Goal: Task Accomplishment & Management: Complete application form

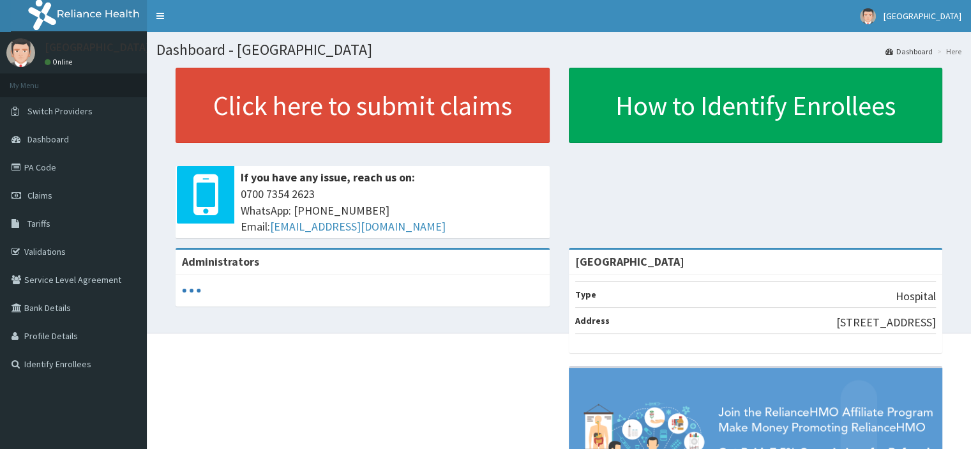
click at [52, 192] on link "Claims" at bounding box center [73, 195] width 147 height 28
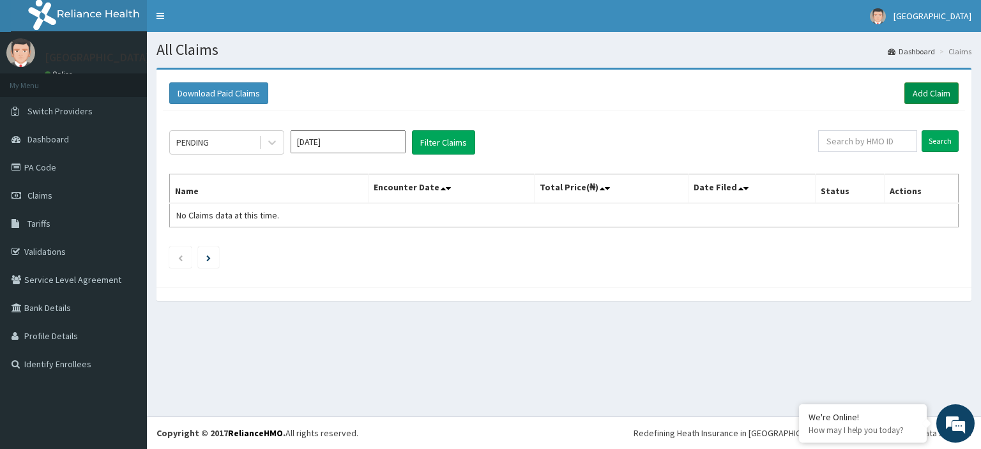
click at [937, 93] on link "Add Claim" at bounding box center [931, 93] width 54 height 22
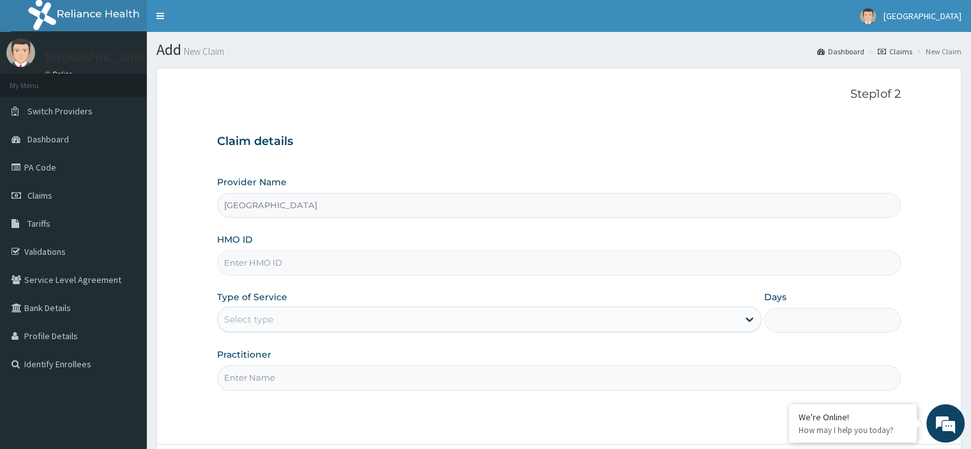
click at [246, 266] on input "HMO ID" at bounding box center [558, 262] width 683 height 25
type input "GTC/10122/B"
click at [310, 315] on div "Select type" at bounding box center [478, 319] width 520 height 20
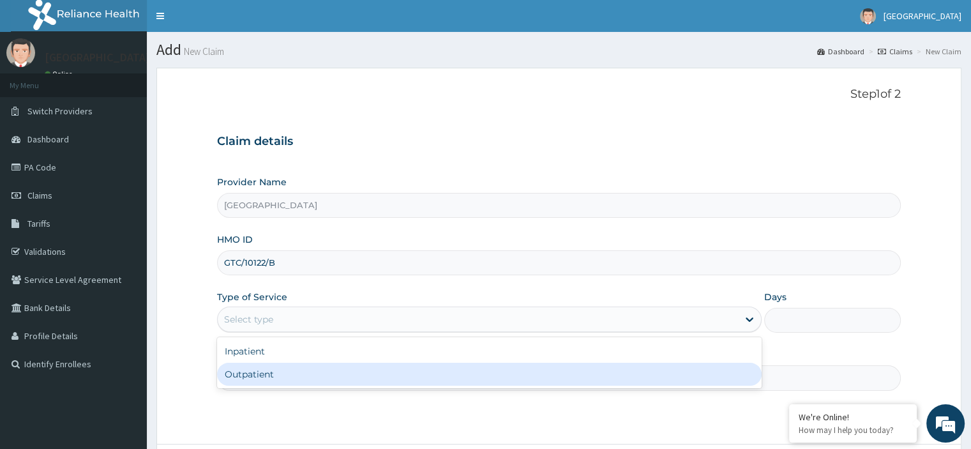
click at [299, 376] on div "Outpatient" at bounding box center [489, 374] width 545 height 23
type input "1"
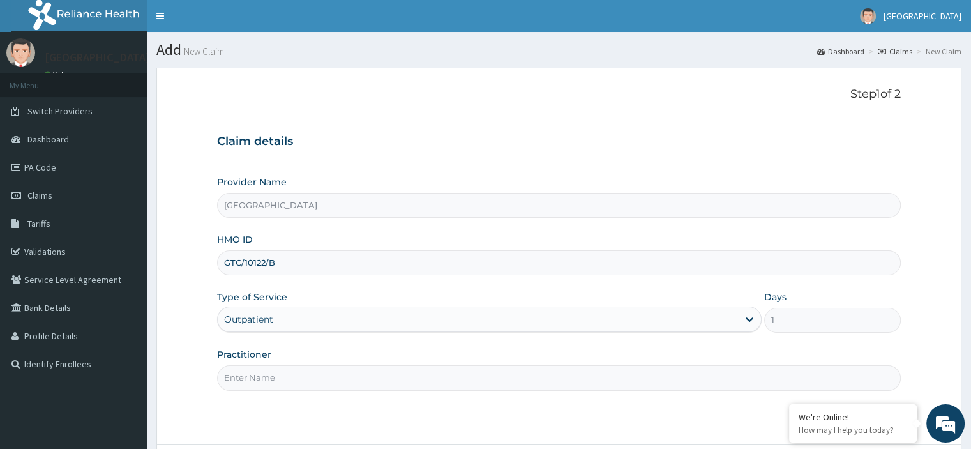
click at [299, 379] on input "Practitioner" at bounding box center [558, 377] width 683 height 25
type input "Emmanuel Oladipo"
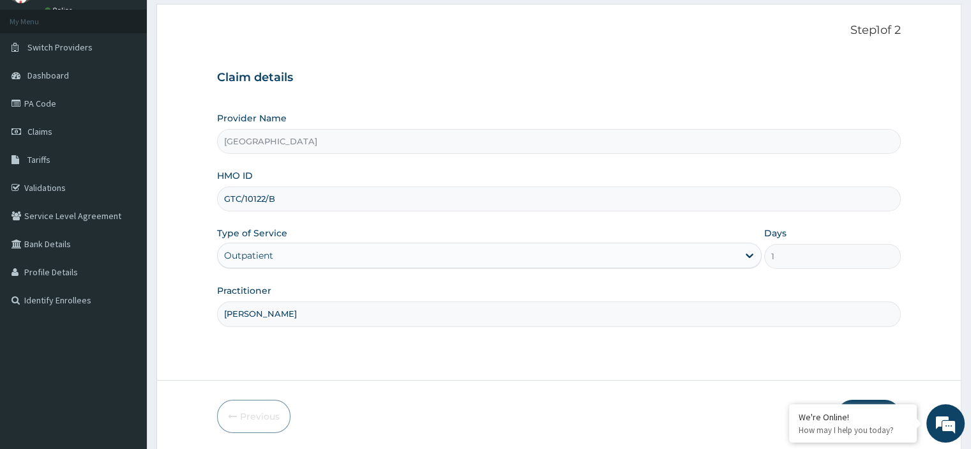
scroll to position [109, 0]
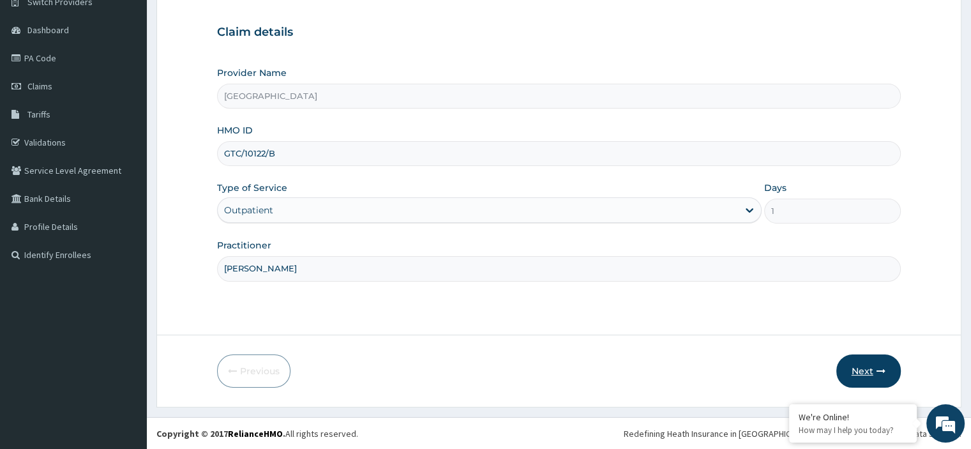
click at [855, 361] on button "Next" at bounding box center [868, 370] width 64 height 33
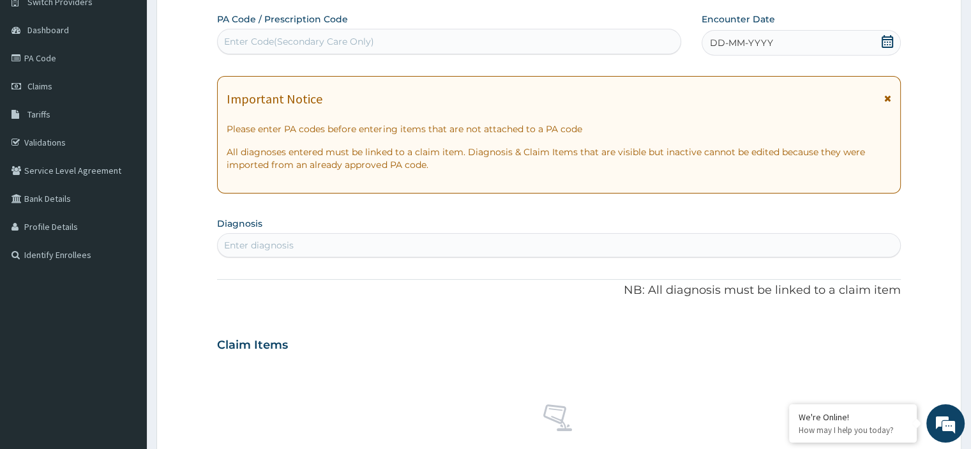
click at [884, 48] on span at bounding box center [887, 43] width 13 height 16
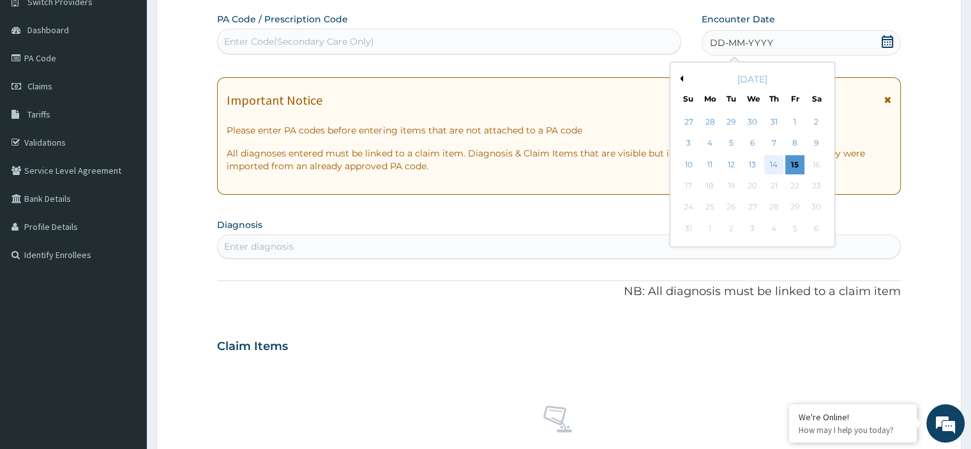
click at [781, 158] on div "14" at bounding box center [773, 164] width 19 height 19
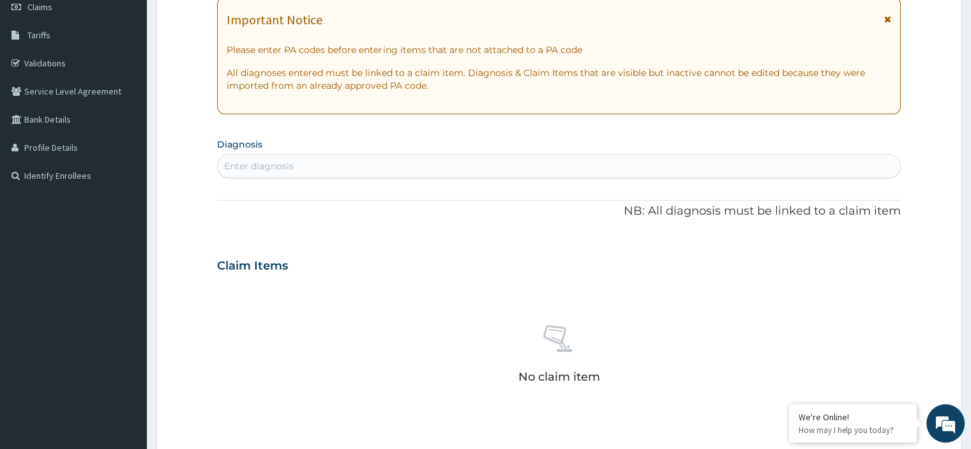
scroll to position [237, 0]
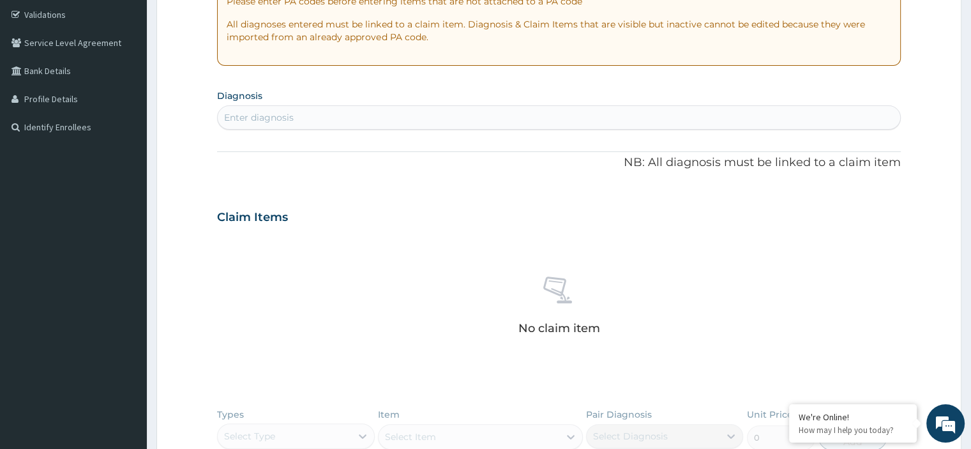
click at [440, 114] on div "Enter diagnosis" at bounding box center [559, 117] width 682 height 20
click at [477, 129] on div "Enter diagnosis" at bounding box center [558, 117] width 683 height 24
click at [485, 119] on div "Enter diagnosis" at bounding box center [559, 117] width 682 height 20
type input "UPPER RES"
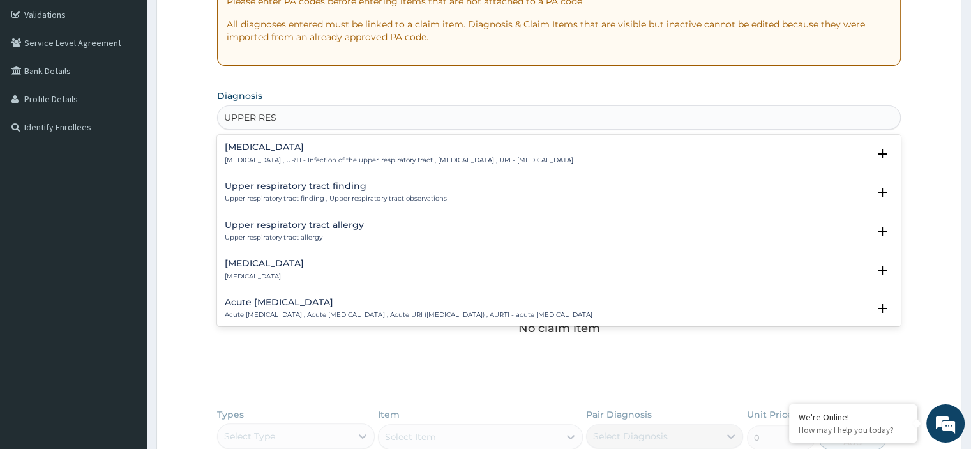
click at [237, 146] on h4 "Upper respiratory infection" at bounding box center [399, 147] width 348 height 10
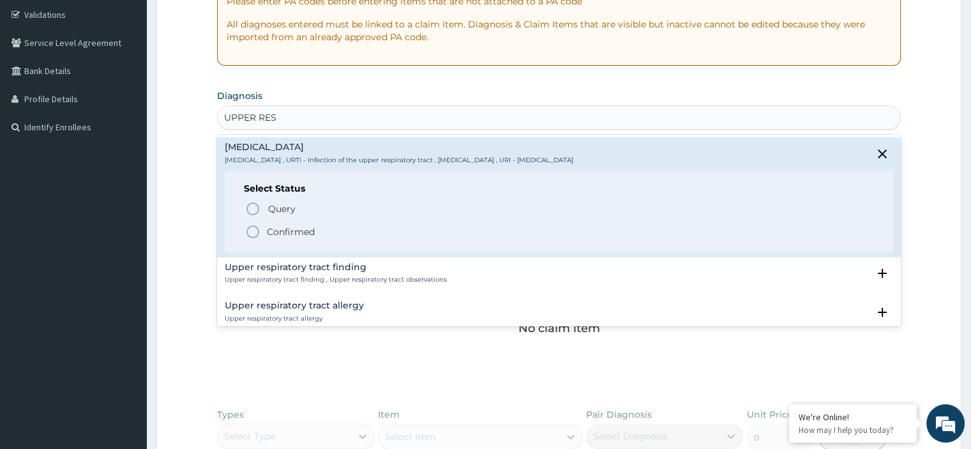
click at [265, 227] on span "Confirmed" at bounding box center [559, 231] width 628 height 15
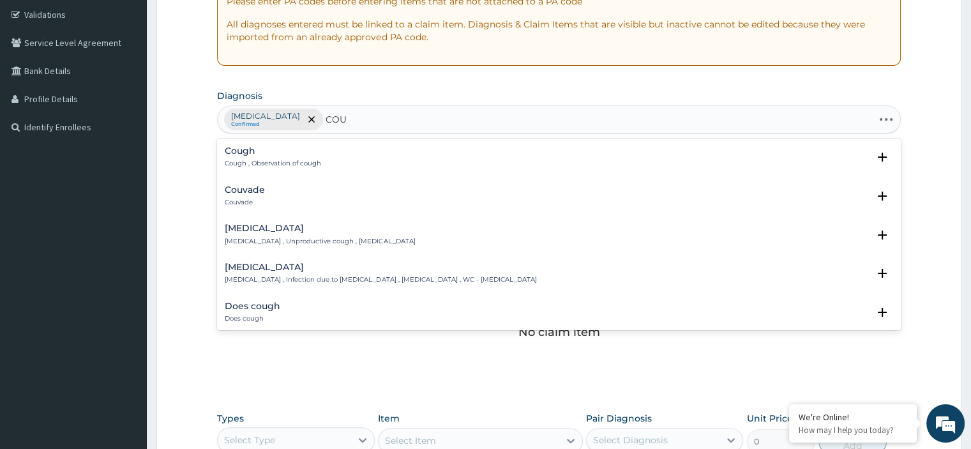
type input "COUG"
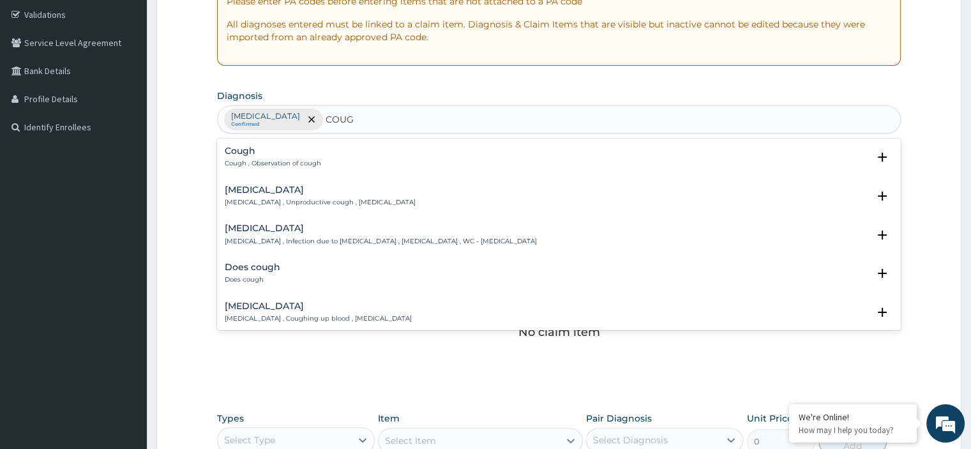
click at [283, 154] on h4 "Cough" at bounding box center [273, 151] width 96 height 10
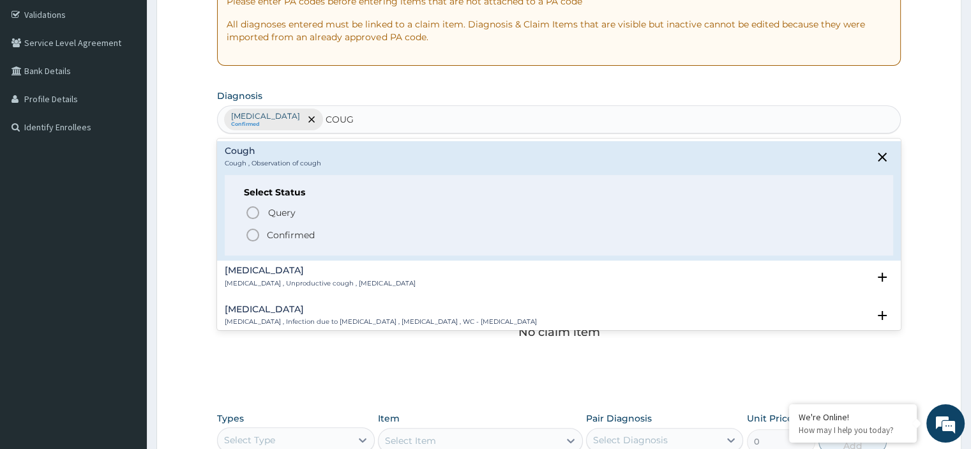
click at [284, 225] on div "Query Query covers suspected (?), Keep in view (kiv), Ruled out (r/o) Confirmed" at bounding box center [558, 223] width 629 height 39
click at [280, 237] on p "Confirmed" at bounding box center [291, 235] width 48 height 13
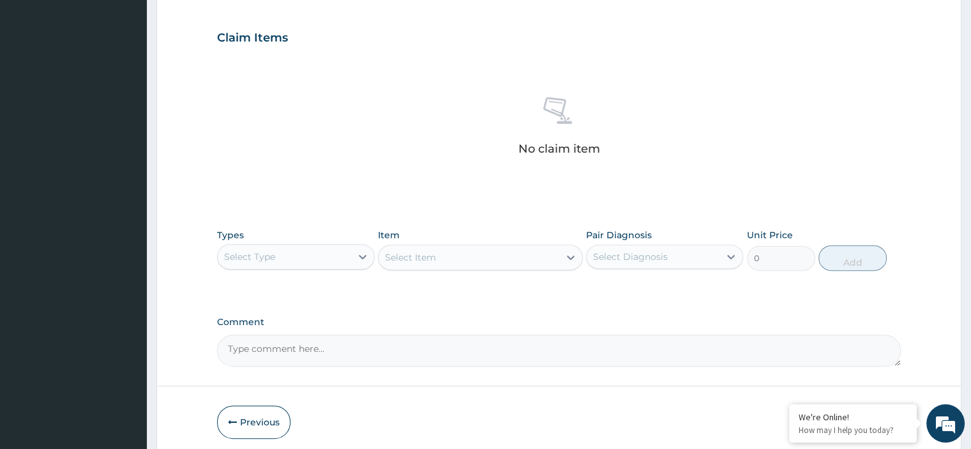
scroll to position [428, 0]
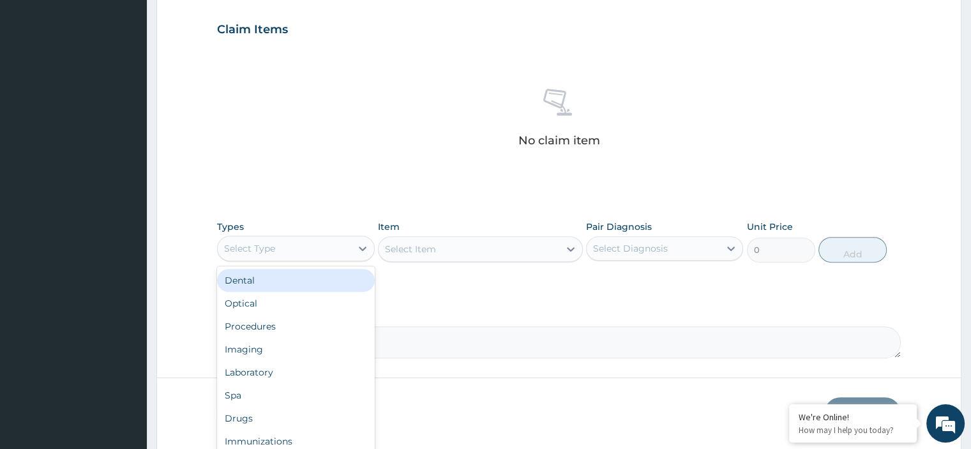
click at [296, 245] on div "Select Type" at bounding box center [284, 248] width 133 height 20
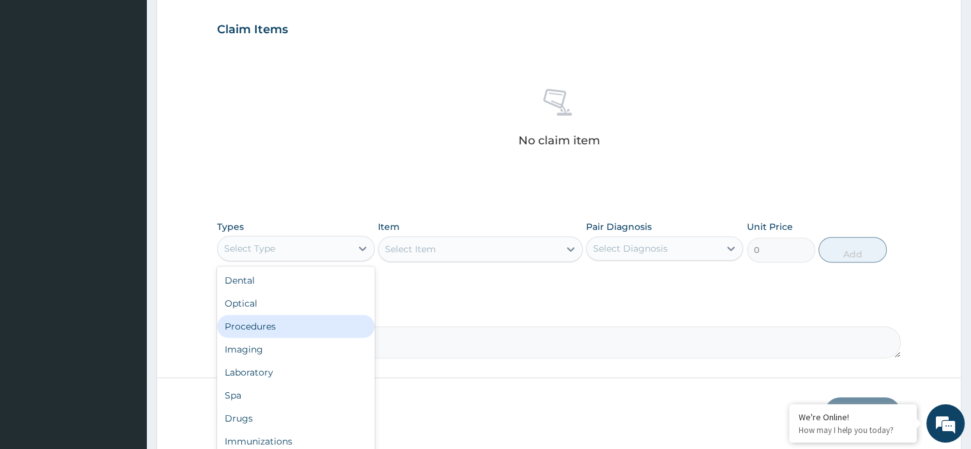
click at [264, 324] on div "Procedures" at bounding box center [295, 326] width 157 height 23
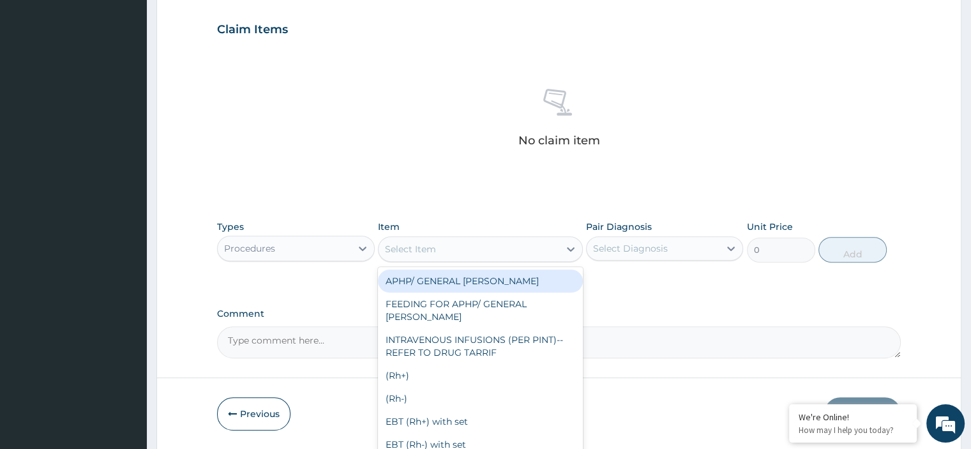
click at [503, 243] on div "Select Item" at bounding box center [469, 249] width 181 height 20
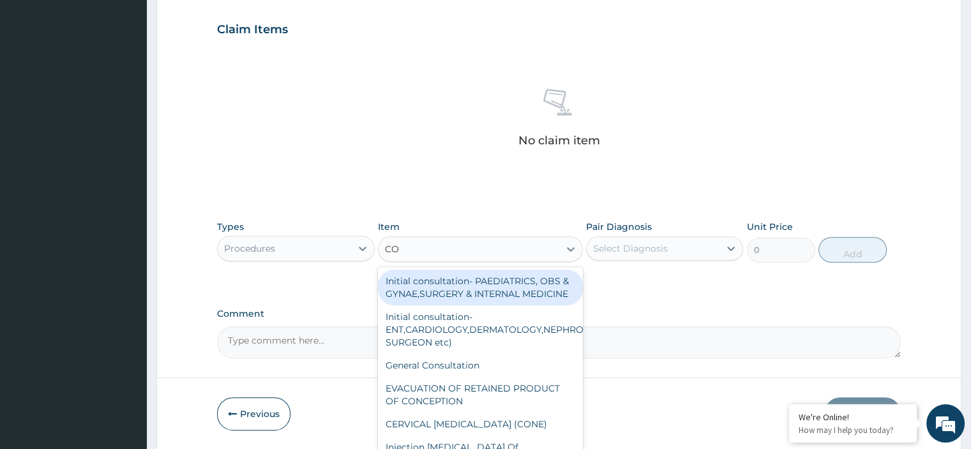
type input "CON"
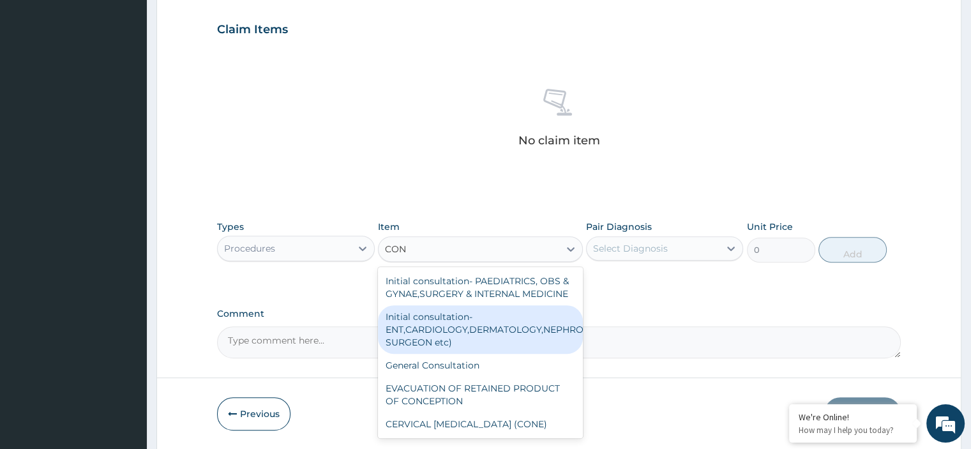
scroll to position [2, 0]
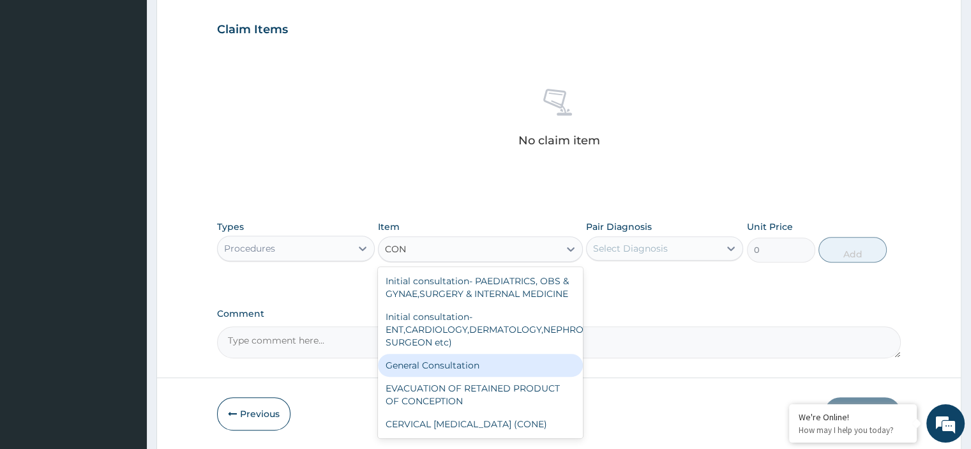
click at [460, 377] on div "General Consultation" at bounding box center [480, 365] width 205 height 23
click at [460, 377] on form "Step 2 of 2 PA Code / Prescription Code Enter Code(Secondary Care Only) Encount…" at bounding box center [558, 44] width 805 height 810
type input "2000"
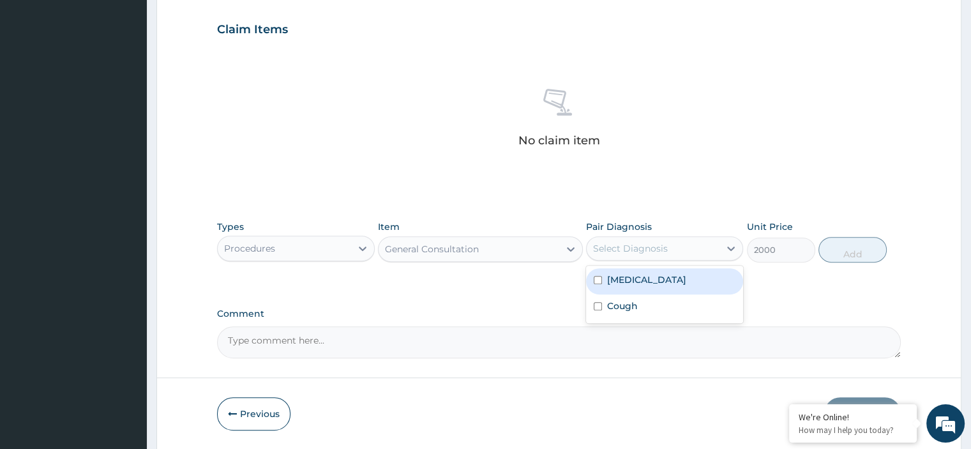
drag, startPoint x: 632, startPoint y: 246, endPoint x: 633, endPoint y: 257, distance: 11.5
click at [632, 246] on div "Select Diagnosis" at bounding box center [630, 248] width 75 height 13
click at [626, 271] on div "Upper respiratory infection" at bounding box center [664, 281] width 157 height 26
checkbox input "true"
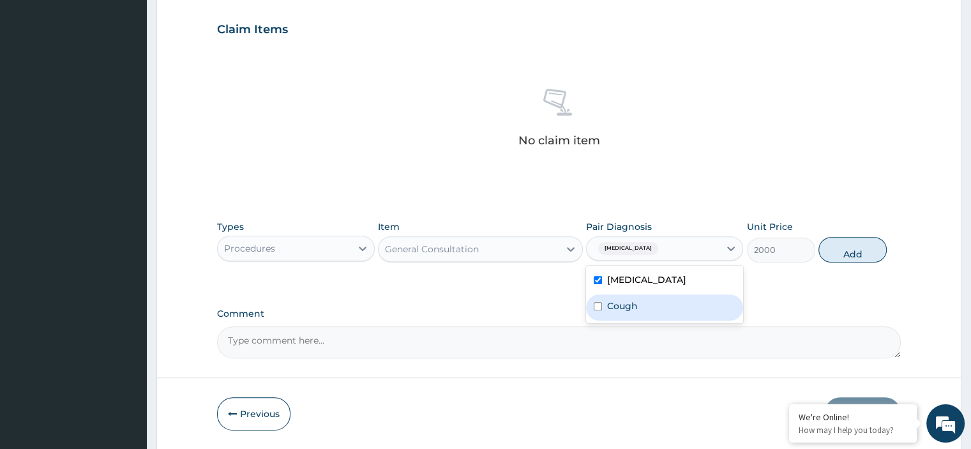
click at [618, 306] on label "Cough" at bounding box center [622, 305] width 31 height 13
checkbox input "true"
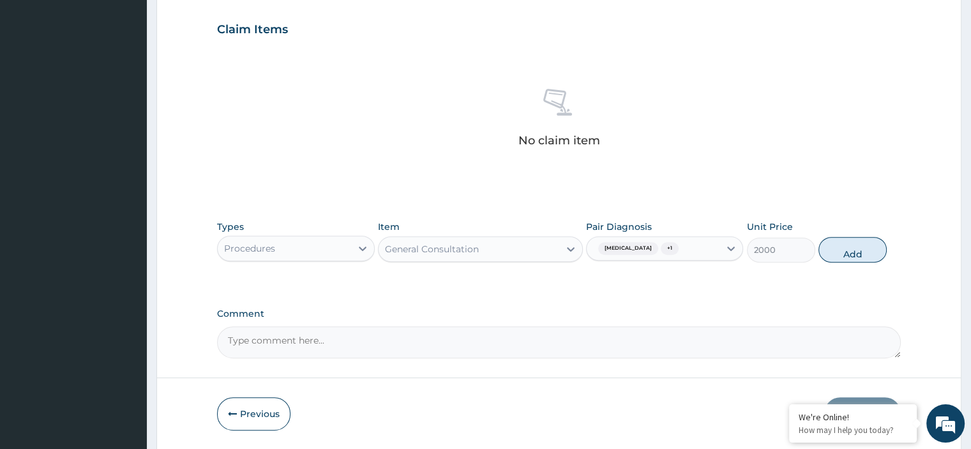
drag, startPoint x: 838, startPoint y: 253, endPoint x: 693, endPoint y: 252, distance: 144.9
click at [838, 253] on button "Add" at bounding box center [852, 250] width 68 height 26
type input "0"
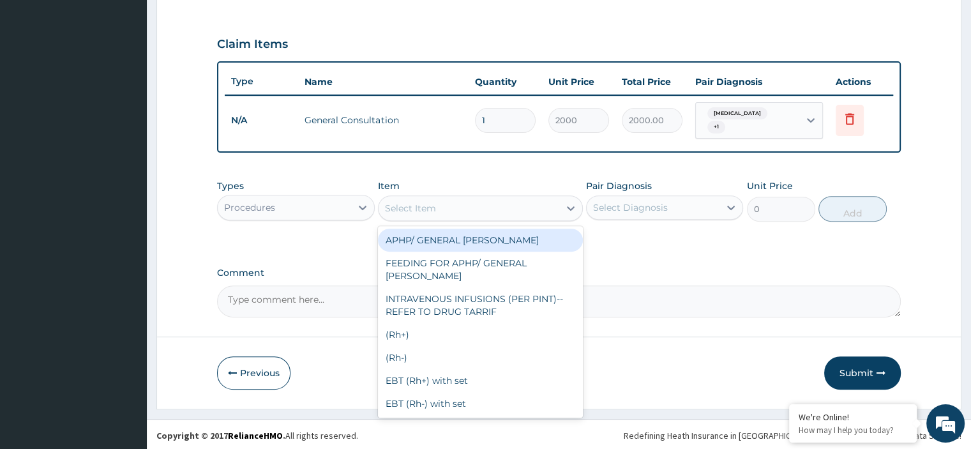
click at [441, 207] on div "Select Item" at bounding box center [469, 208] width 181 height 20
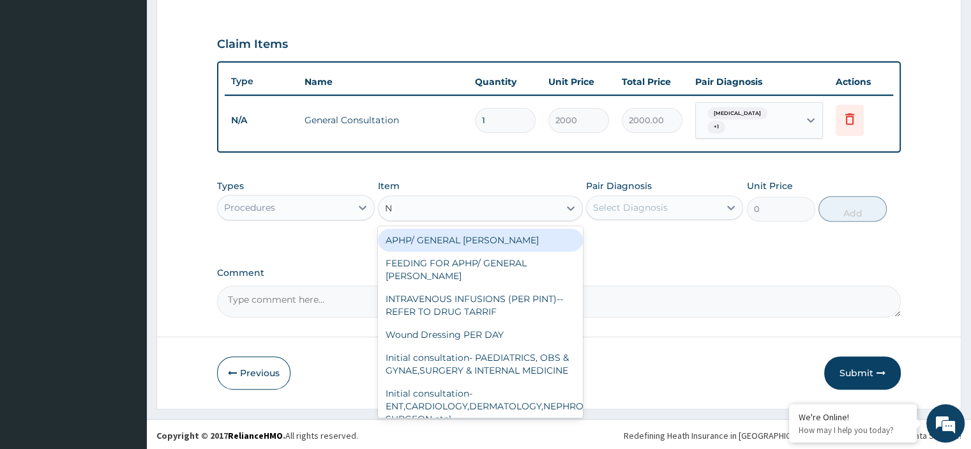
type input "NU"
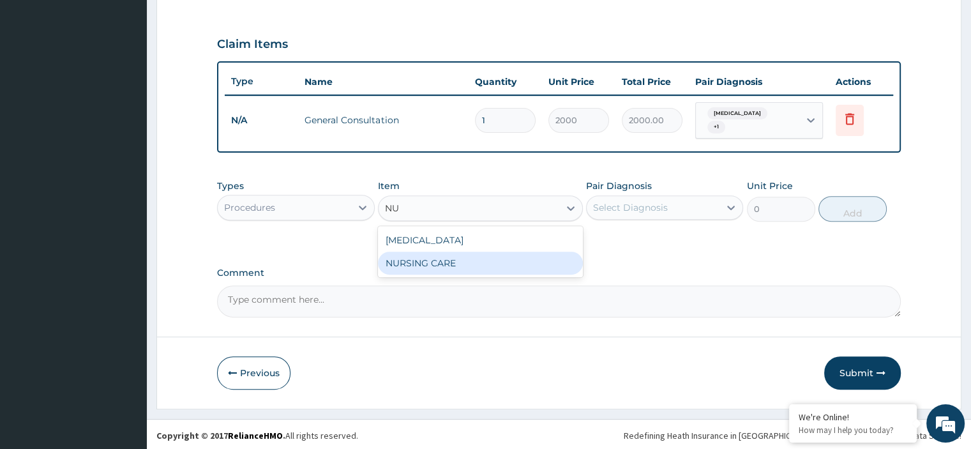
click at [442, 257] on div "NURSING CARE" at bounding box center [480, 263] width 205 height 23
type input "1000"
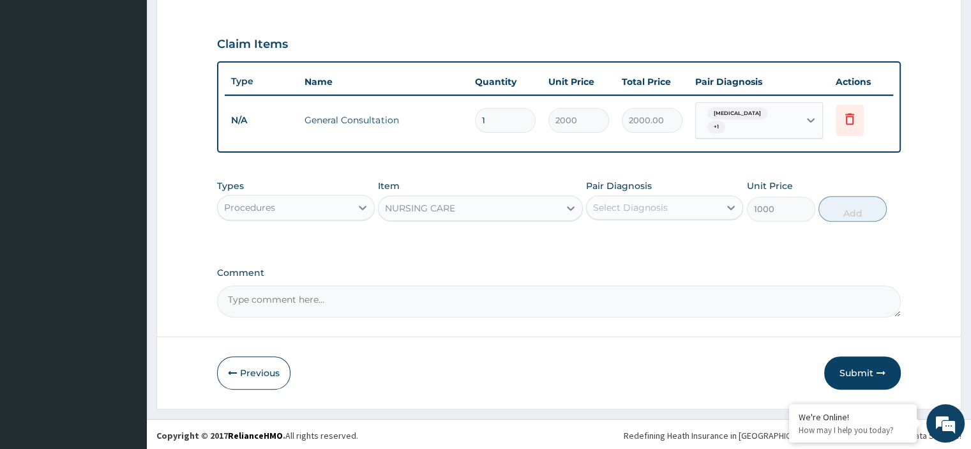
click at [614, 204] on div "Select Diagnosis" at bounding box center [630, 207] width 75 height 13
click at [618, 227] on div "Upper respiratory infection" at bounding box center [664, 240] width 157 height 26
checkbox input "true"
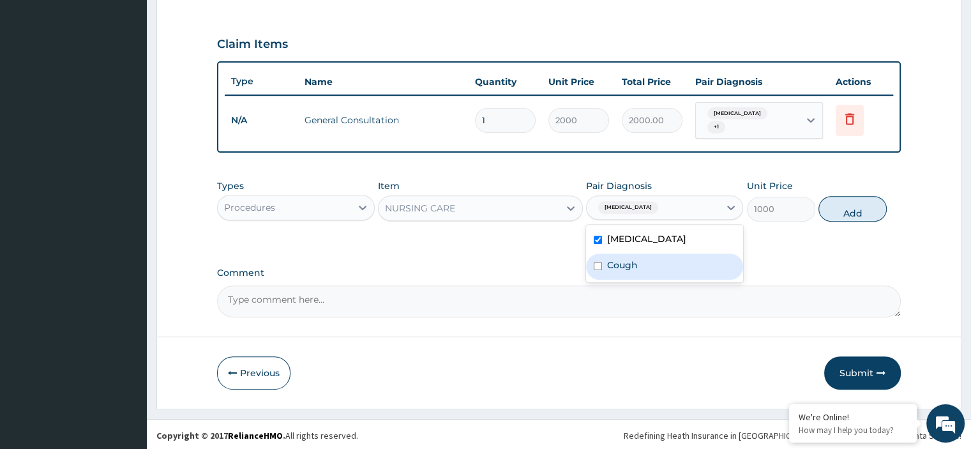
drag, startPoint x: 621, startPoint y: 262, endPoint x: 641, endPoint y: 256, distance: 21.4
click at [620, 262] on label "Cough" at bounding box center [622, 265] width 31 height 13
checkbox input "true"
click at [853, 205] on button "Add" at bounding box center [852, 209] width 68 height 26
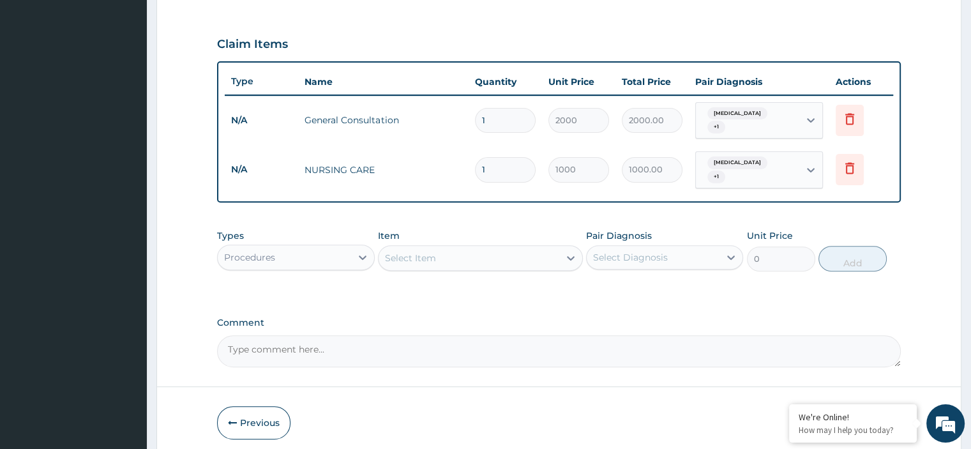
drag, startPoint x: 502, startPoint y: 232, endPoint x: 508, endPoint y: 254, distance: 23.1
click at [488, 229] on div "Item Select Item" at bounding box center [480, 250] width 205 height 42
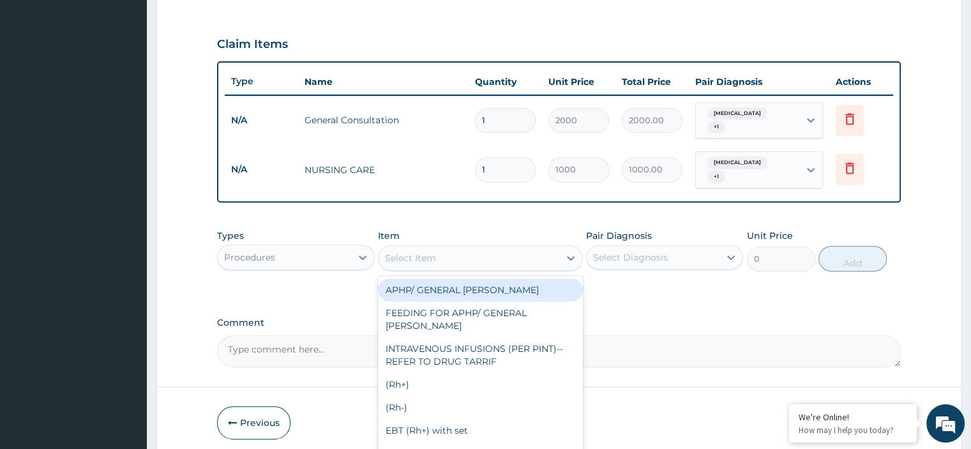
click at [514, 262] on div "Select Item" at bounding box center [469, 258] width 181 height 20
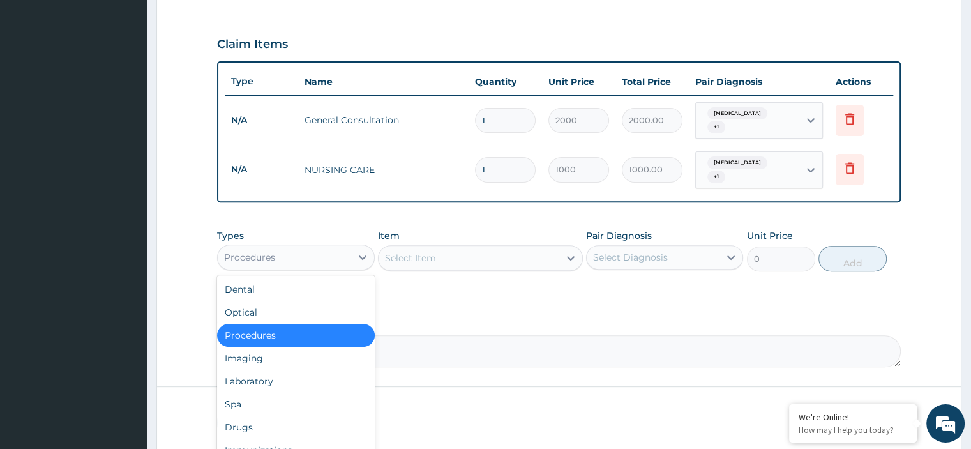
click at [314, 247] on div "Procedures" at bounding box center [284, 257] width 133 height 20
click at [280, 385] on div "Laboratory" at bounding box center [295, 381] width 157 height 23
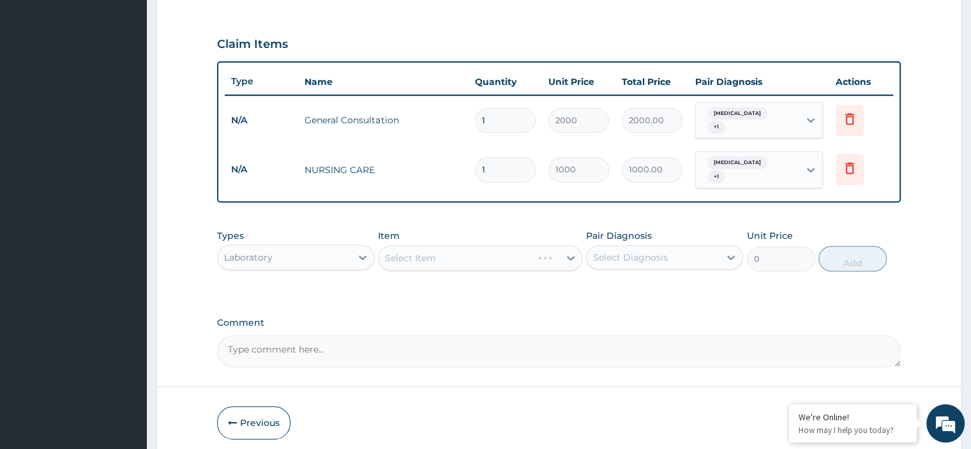
click at [444, 259] on div "Select Item" at bounding box center [480, 258] width 205 height 26
click at [444, 257] on div "Select Item" at bounding box center [480, 258] width 205 height 26
click at [444, 257] on div "Select Item" at bounding box center [469, 258] width 181 height 20
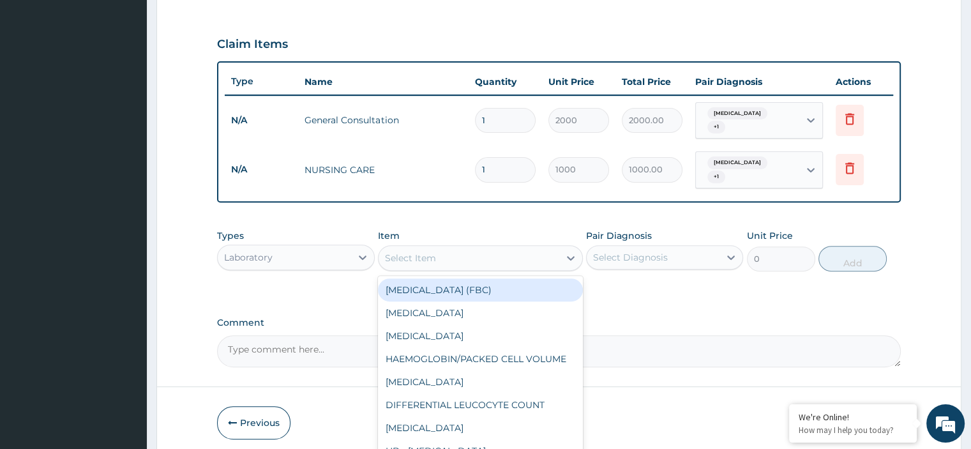
click at [444, 289] on div "FULL BLOOD COUNT (FBC)" at bounding box center [480, 289] width 205 height 23
type input "2000"
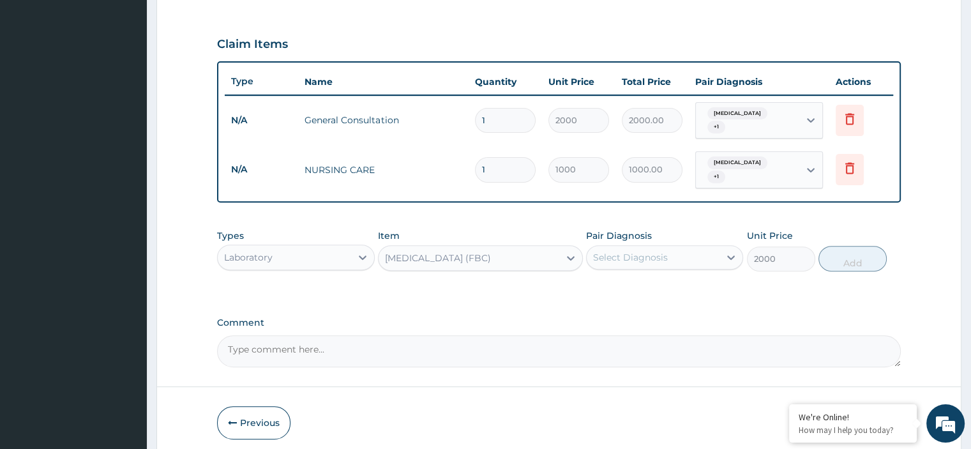
click at [609, 257] on div "Select Diagnosis" at bounding box center [630, 257] width 75 height 13
click at [625, 290] on label "Upper respiratory infection" at bounding box center [646, 288] width 79 height 13
checkbox input "true"
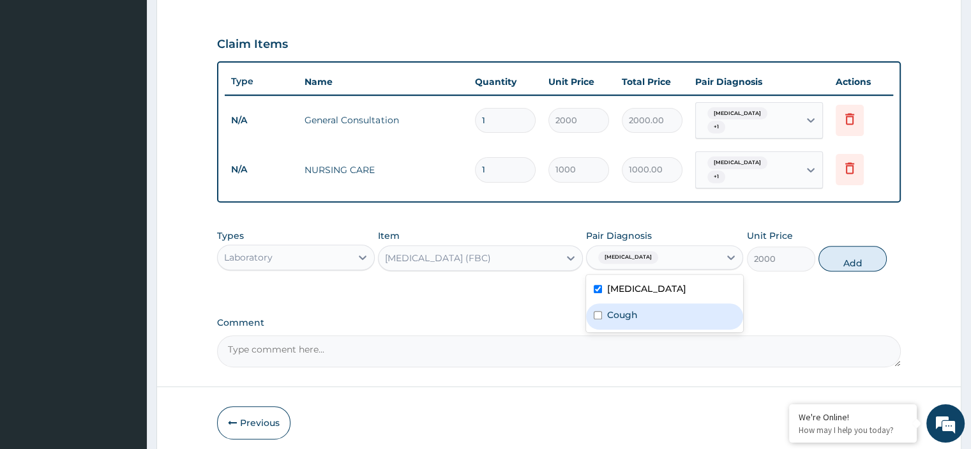
click at [636, 313] on label "Cough" at bounding box center [622, 314] width 31 height 13
click at [638, 313] on div "Cough" at bounding box center [664, 316] width 157 height 26
checkbox input "false"
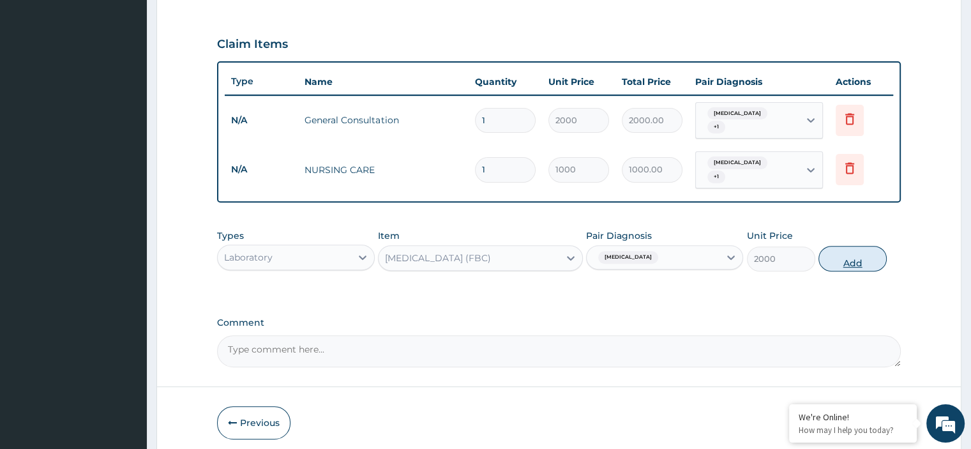
click at [859, 262] on button "Add" at bounding box center [852, 259] width 68 height 26
type input "0"
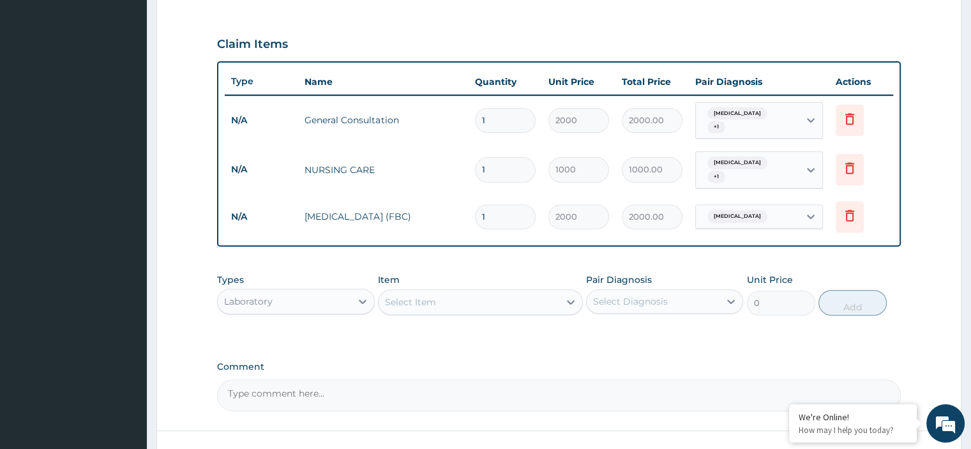
click at [481, 293] on div "Select Item" at bounding box center [469, 302] width 181 height 20
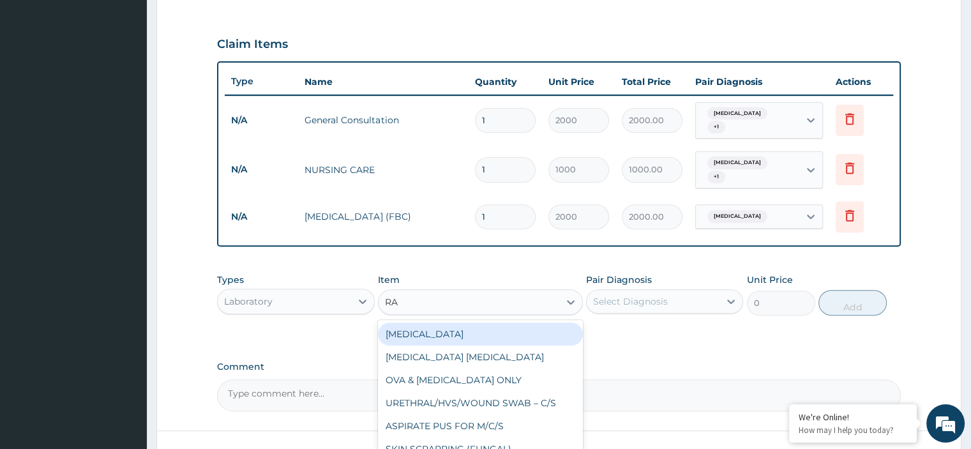
type input "RAN"
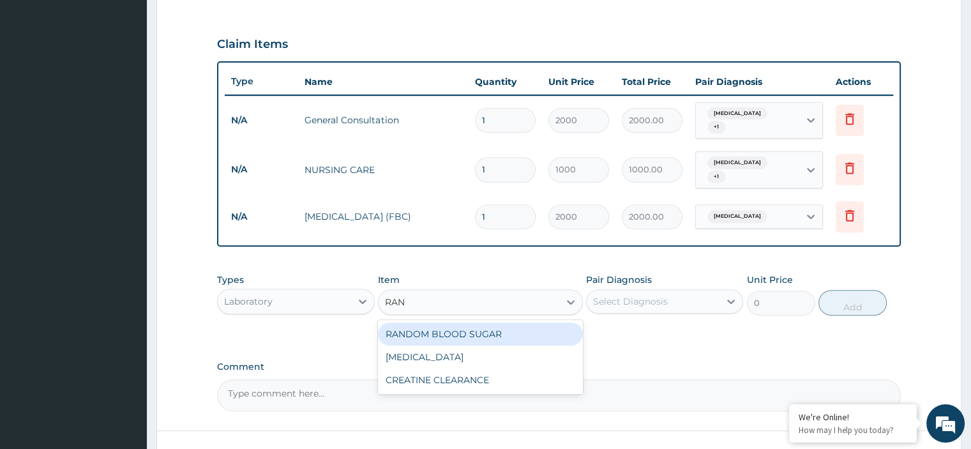
click at [495, 332] on div "RANDOM BLOOD SUGAR" at bounding box center [480, 333] width 205 height 23
type input "700"
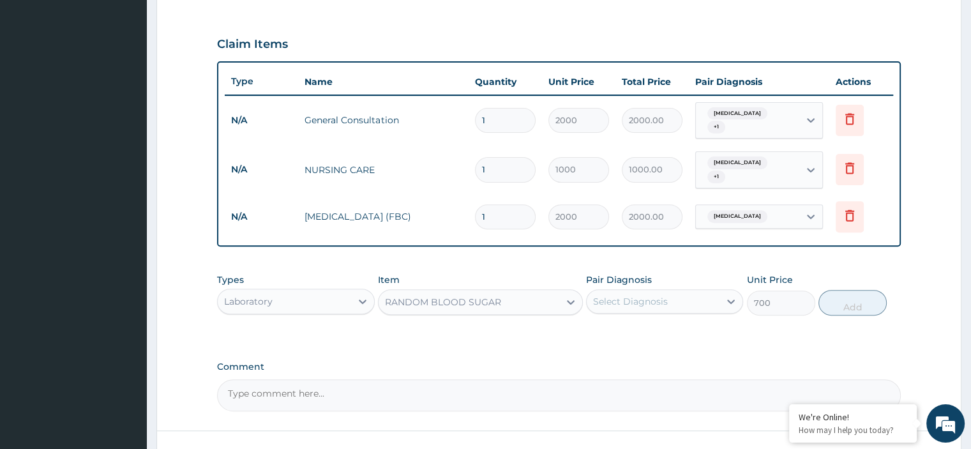
click at [628, 300] on div "Select Diagnosis" at bounding box center [630, 301] width 75 height 13
click at [641, 330] on label "Upper respiratory infection" at bounding box center [646, 332] width 79 height 13
checkbox input "true"
click at [840, 303] on button "Add" at bounding box center [852, 303] width 68 height 26
type input "0"
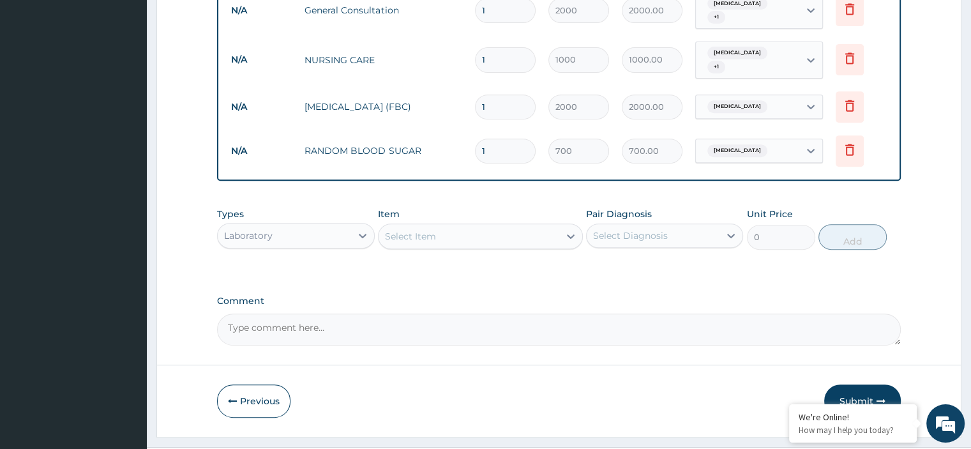
scroll to position [541, 0]
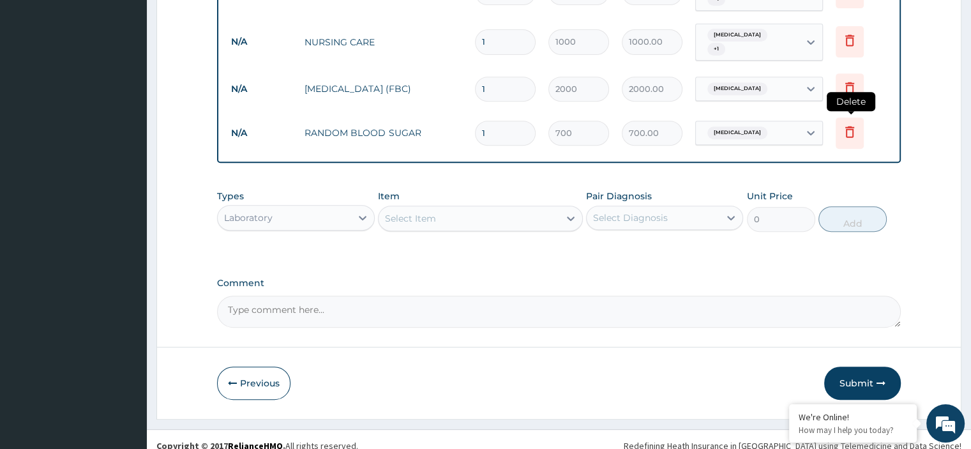
click at [850, 137] on icon at bounding box center [850, 132] width 28 height 31
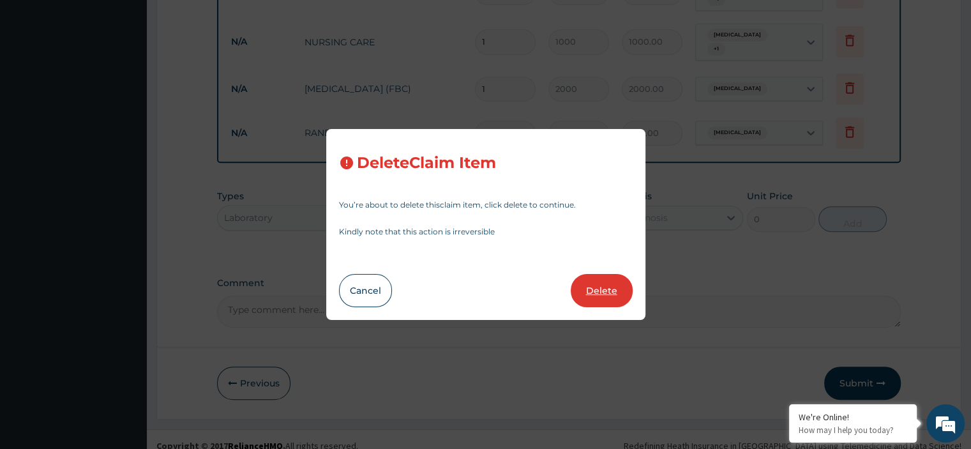
click at [593, 292] on button "Delete" at bounding box center [602, 290] width 62 height 33
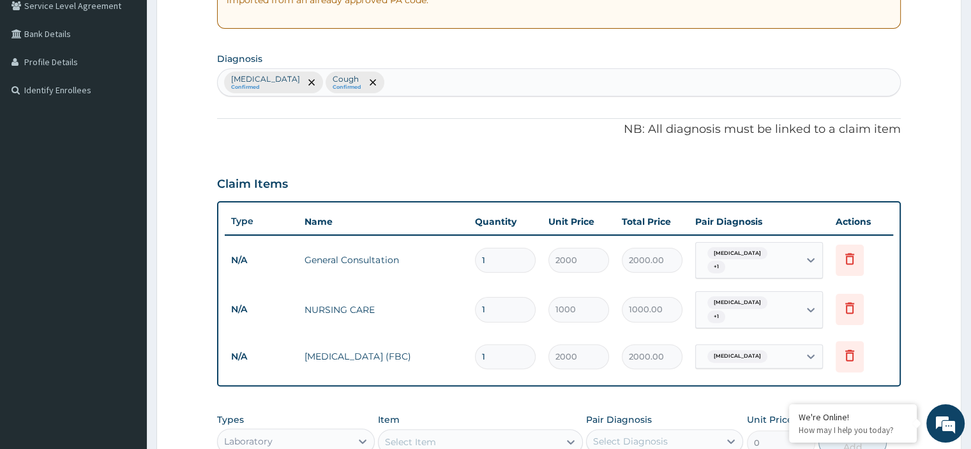
scroll to position [188, 0]
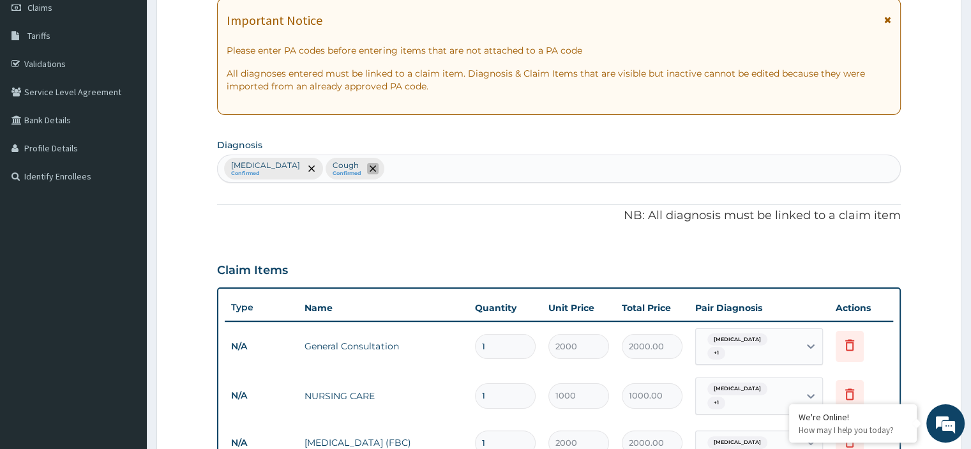
click at [376, 168] on icon "remove selection option" at bounding box center [373, 168] width 6 height 6
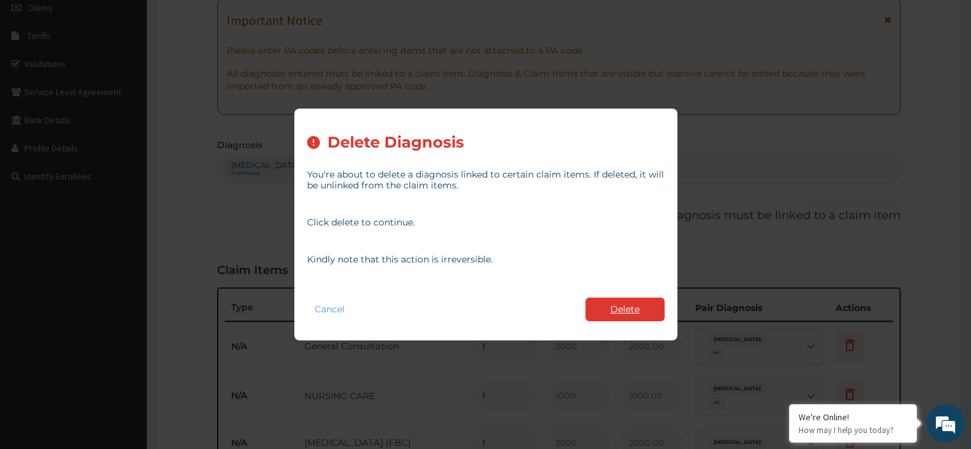
click at [631, 312] on button "Delete" at bounding box center [624, 309] width 79 height 24
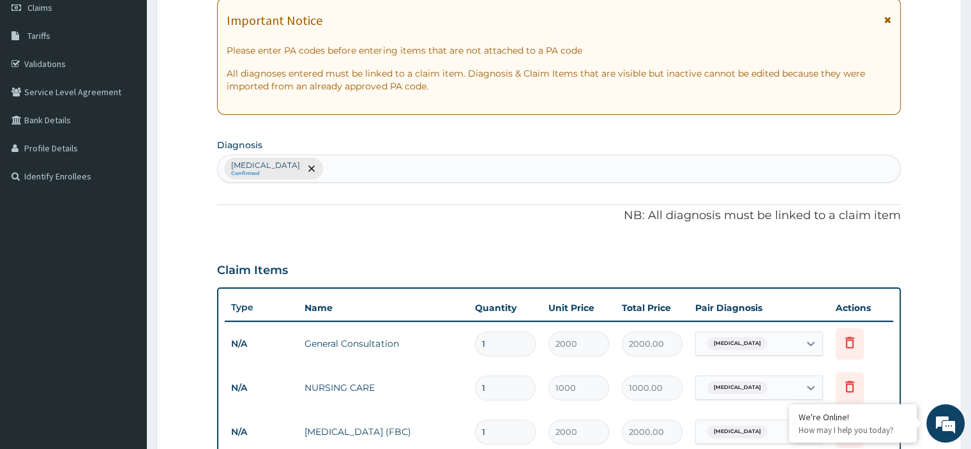
click at [375, 172] on div "Upper respiratory infection Confirmed" at bounding box center [559, 168] width 682 height 27
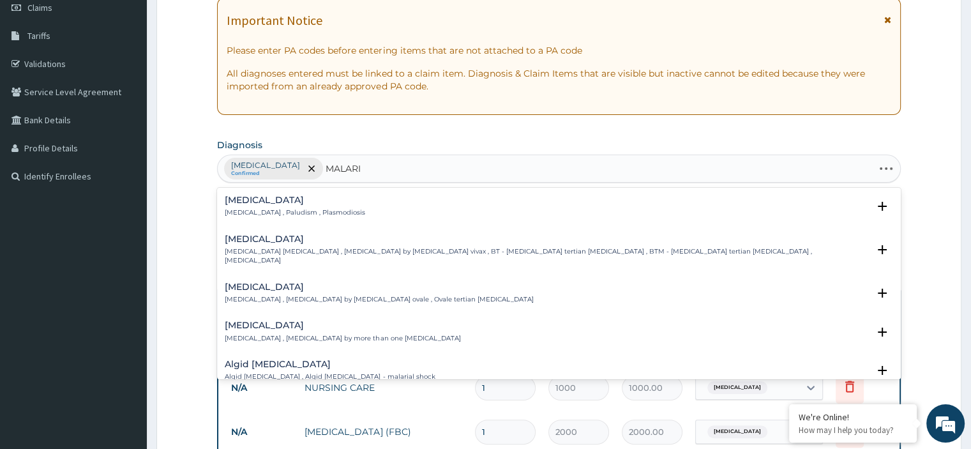
type input "MALARIA"
click at [278, 212] on p "Malaria , Paludism , Plasmodiosis" at bounding box center [295, 212] width 140 height 9
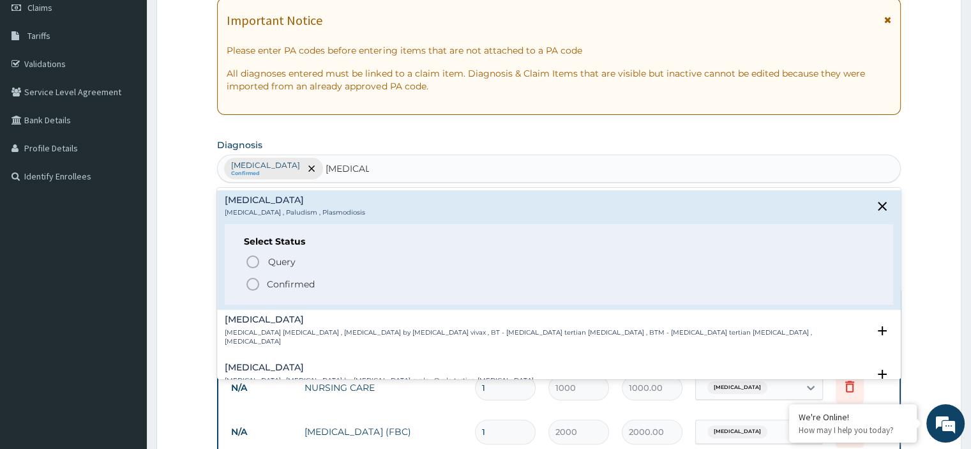
click at [284, 272] on div "Query Query covers suspected (?), Keep in view (kiv), Ruled out (r/o) Confirmed" at bounding box center [558, 272] width 629 height 39
click at [283, 278] on p "Confirmed" at bounding box center [291, 284] width 48 height 13
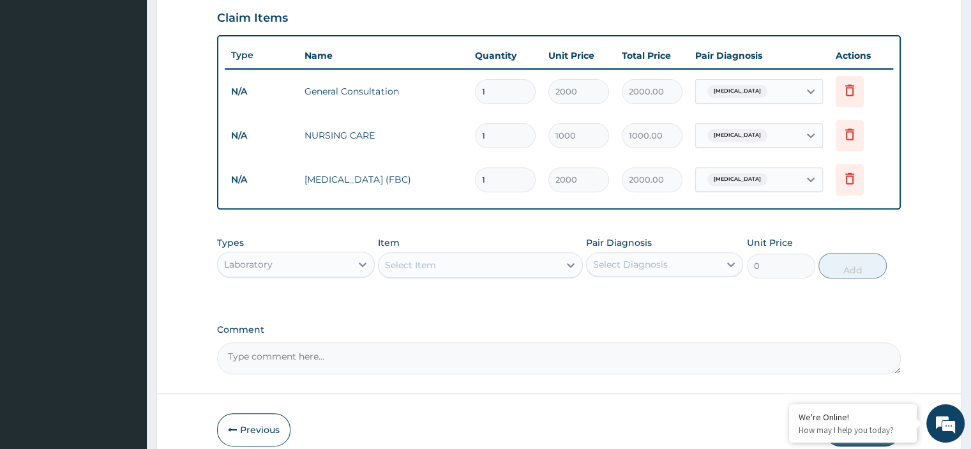
scroll to position [443, 0]
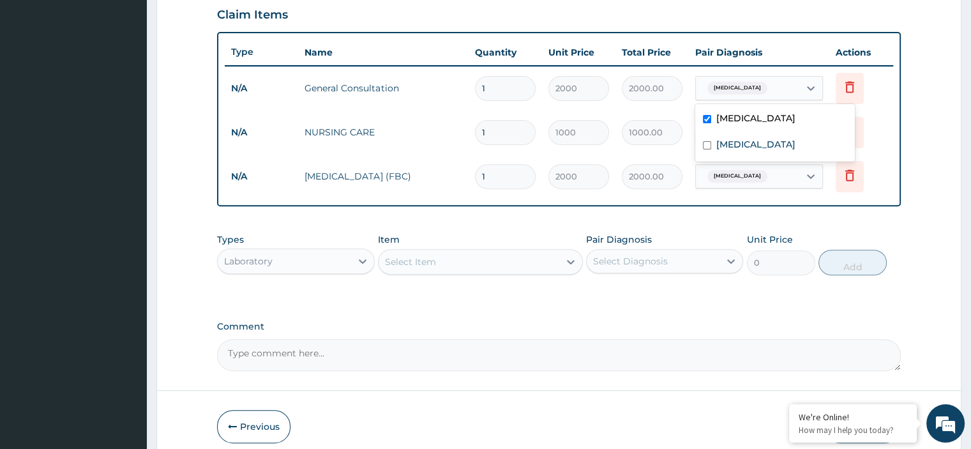
click at [753, 86] on span "Upper respiratory infection" at bounding box center [737, 88] width 60 height 13
click at [736, 140] on label "Malaria" at bounding box center [755, 144] width 79 height 13
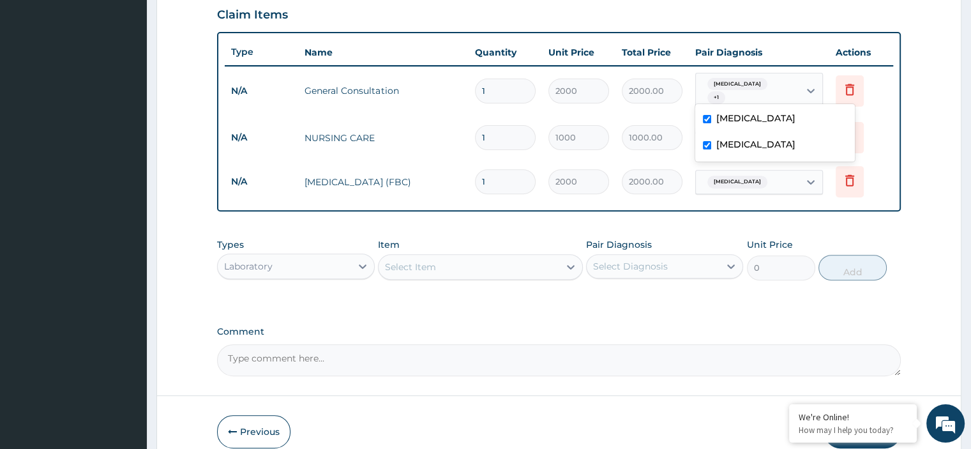
click at [736, 140] on label "Malaria" at bounding box center [755, 144] width 79 height 13
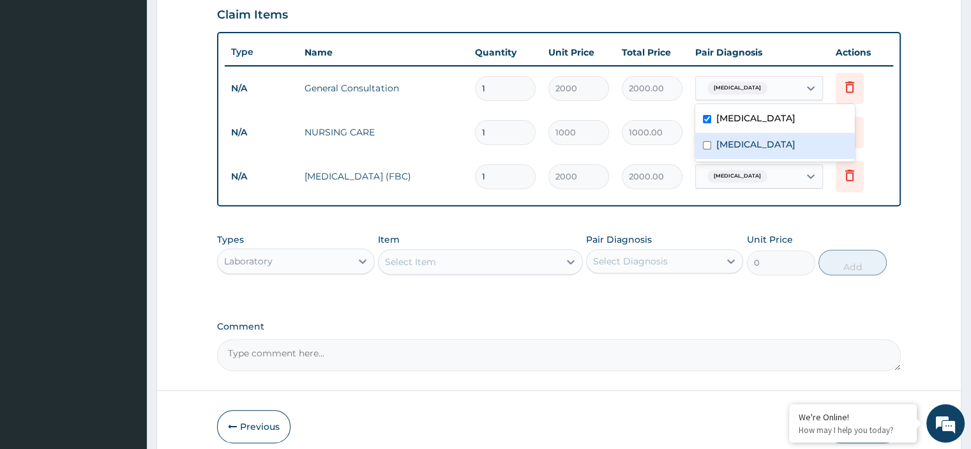
click at [736, 140] on label "Malaria" at bounding box center [755, 144] width 79 height 13
checkbox input "true"
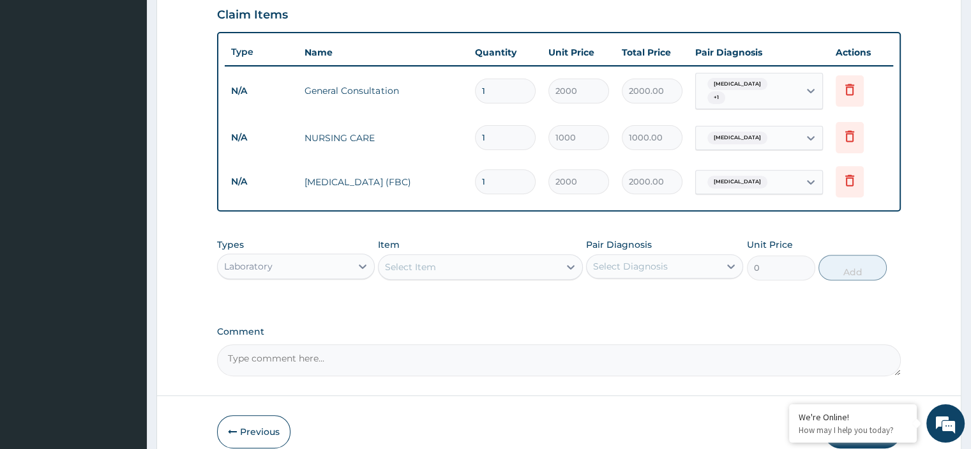
click at [684, 163] on td "2000.00" at bounding box center [651, 182] width 73 height 38
drag, startPoint x: 687, startPoint y: 170, endPoint x: 696, endPoint y: 148, distance: 24.3
click at [689, 160] on tr "N/A FULL BLOOD COUNT (FBC) 1 2000 2000.00 Upper respiratory infection Delete" at bounding box center [559, 182] width 668 height 44
click at [737, 144] on div "Upper respiratory infection" at bounding box center [735, 138] width 67 height 17
click at [724, 186] on div "Malaria" at bounding box center [775, 195] width 160 height 26
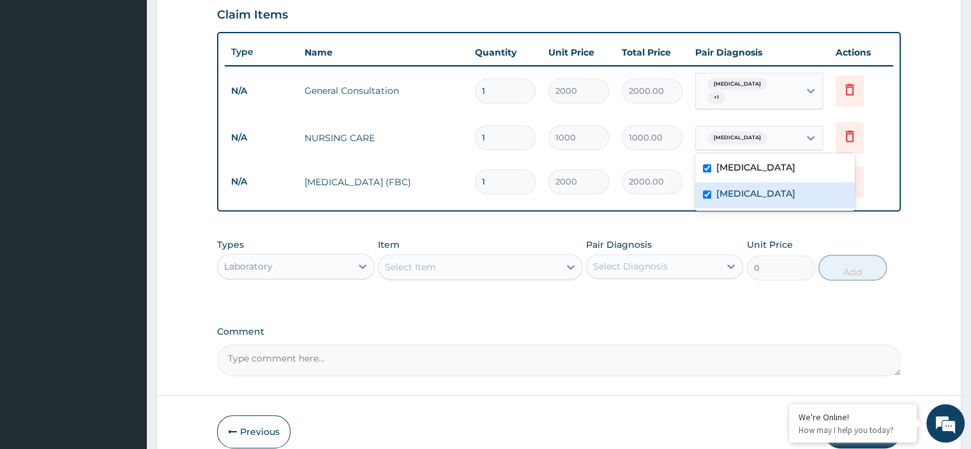
checkbox input "true"
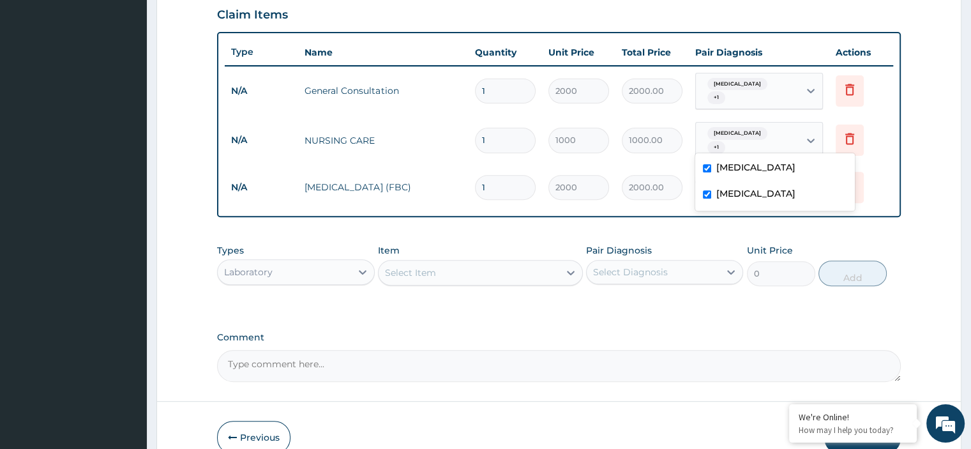
click at [640, 229] on div "PA Code / Prescription Code Enter Code(Secondary Care Only) Encounter Date 14-0…" at bounding box center [558, 30] width 683 height 703
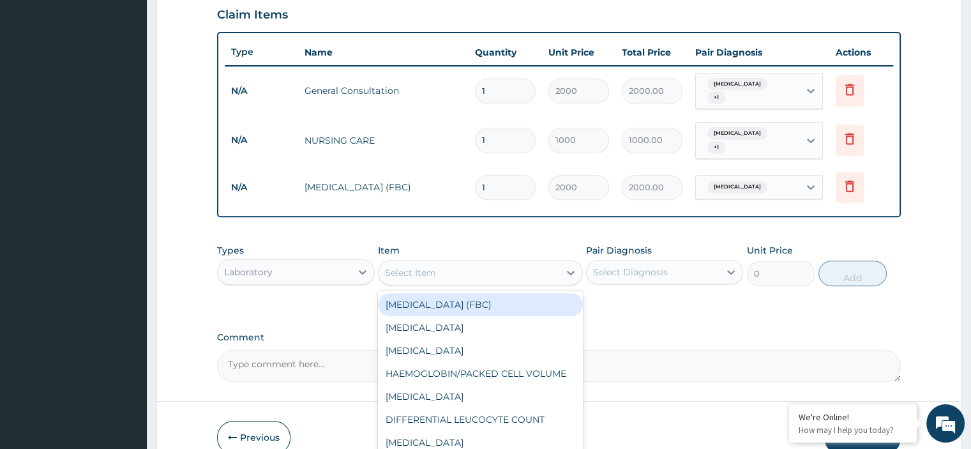
click at [446, 271] on div "Select Item" at bounding box center [469, 272] width 181 height 20
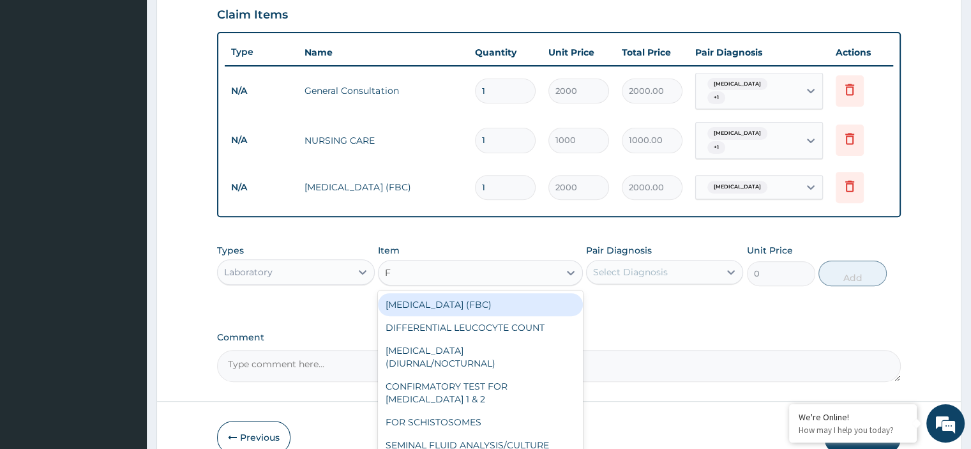
type input "FA"
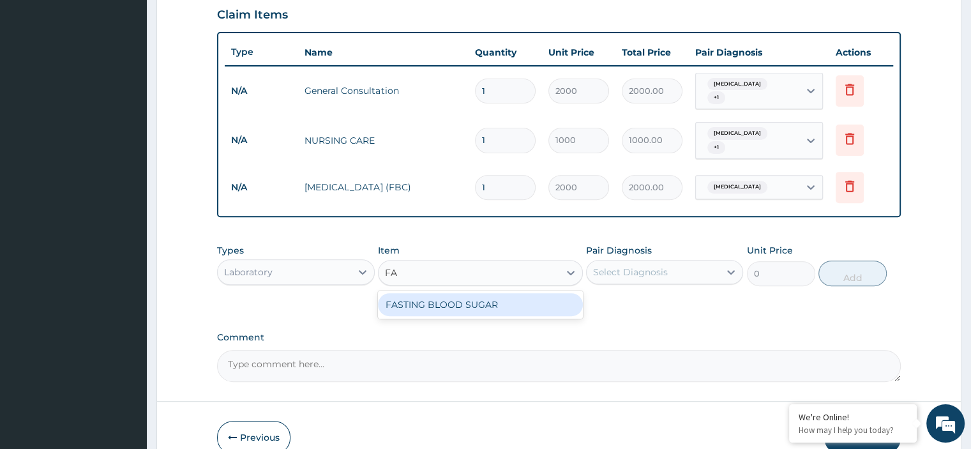
click at [448, 295] on div "FASTING BLOOD SUGAR" at bounding box center [480, 304] width 205 height 23
type input "700"
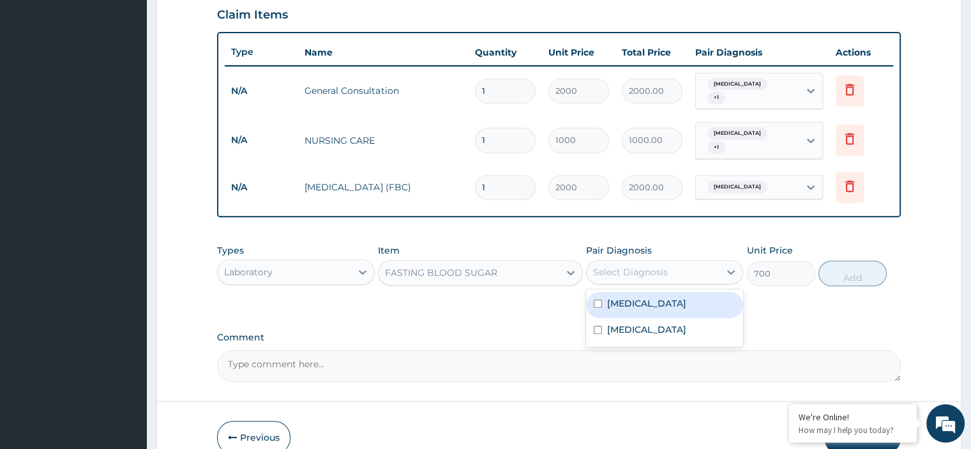
click at [702, 278] on div "Select Diagnosis" at bounding box center [653, 272] width 133 height 20
click at [674, 299] on label "Upper respiratory infection" at bounding box center [646, 303] width 79 height 13
checkbox input "true"
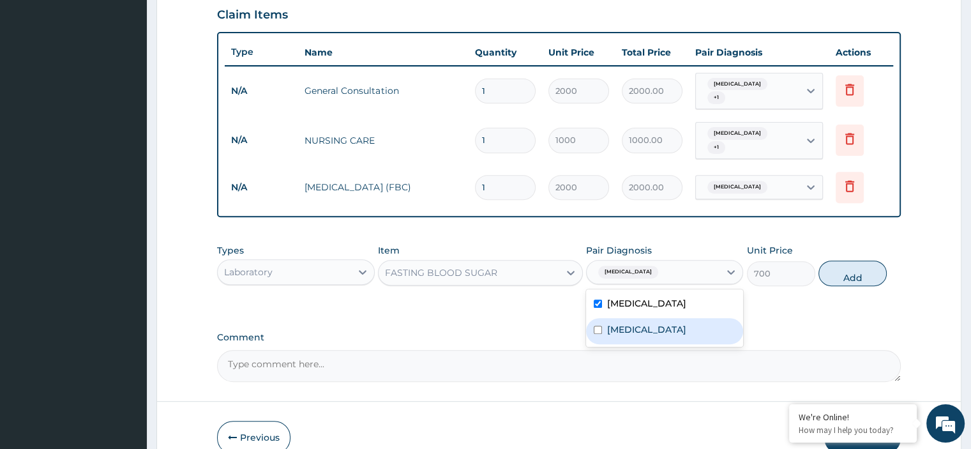
click at [703, 326] on div "Malaria" at bounding box center [664, 331] width 157 height 26
checkbox input "true"
click at [853, 276] on button "Add" at bounding box center [852, 273] width 68 height 26
type input "0"
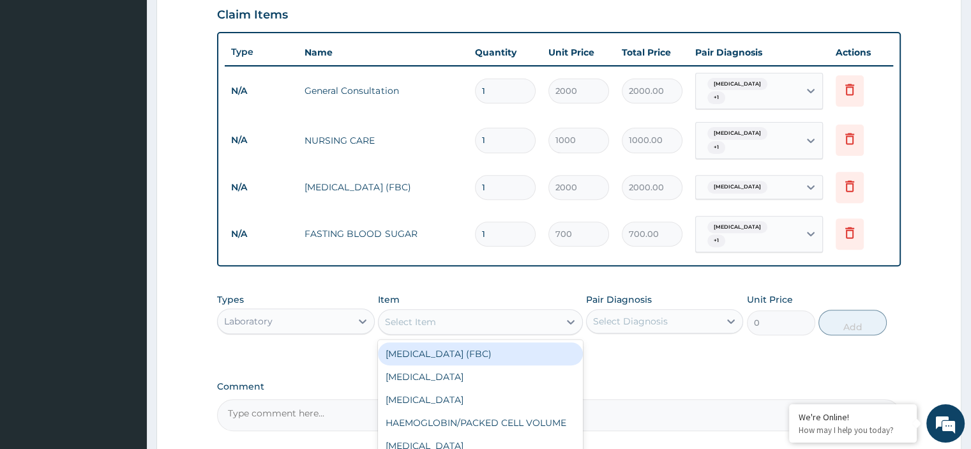
click at [453, 322] on div "Select Item" at bounding box center [469, 322] width 181 height 20
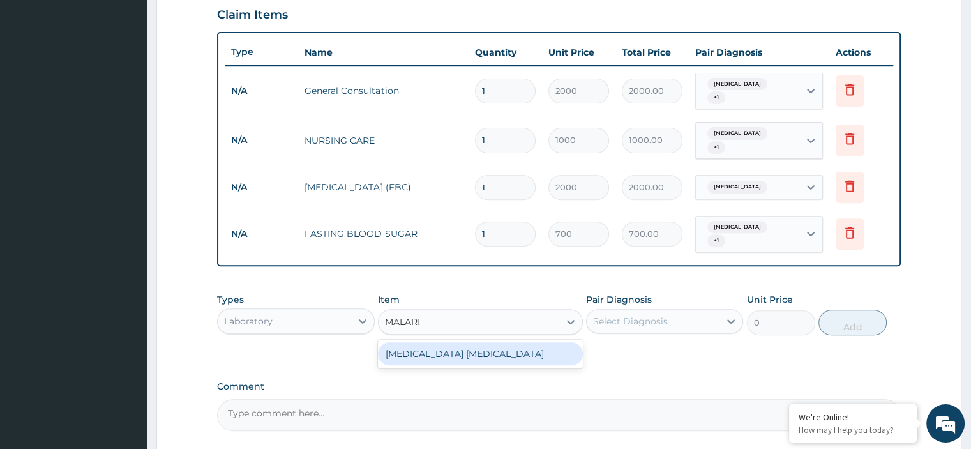
type input "MALARIA"
click at [459, 354] on div "MALARIA PARASITE" at bounding box center [480, 353] width 205 height 23
type input "700"
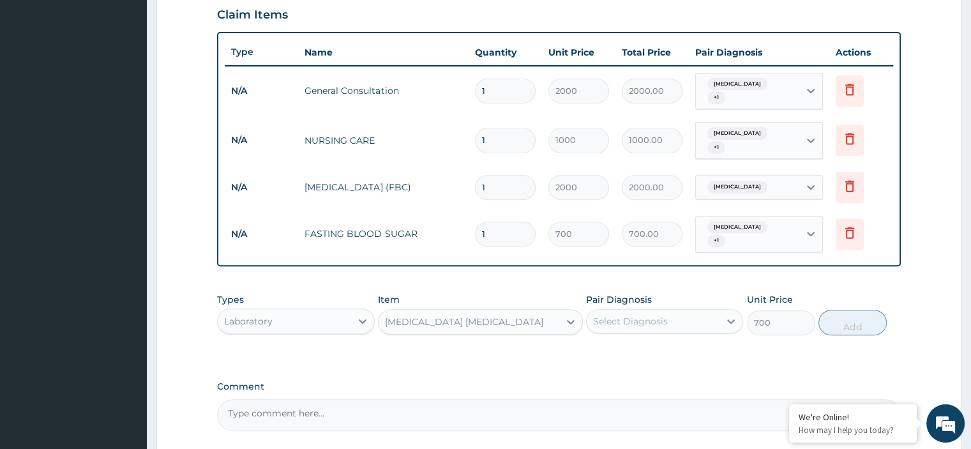
click at [650, 321] on div "Select Diagnosis" at bounding box center [630, 321] width 75 height 13
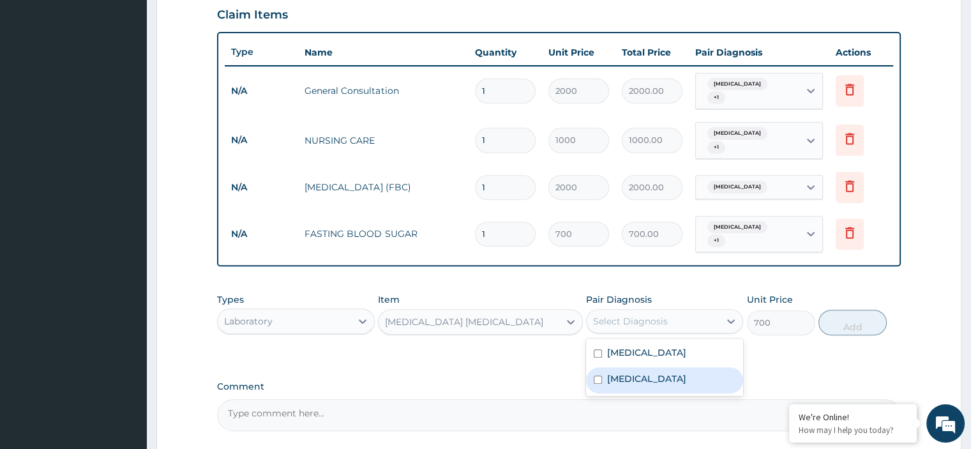
click at [642, 377] on div "Malaria" at bounding box center [664, 380] width 157 height 26
checkbox input "true"
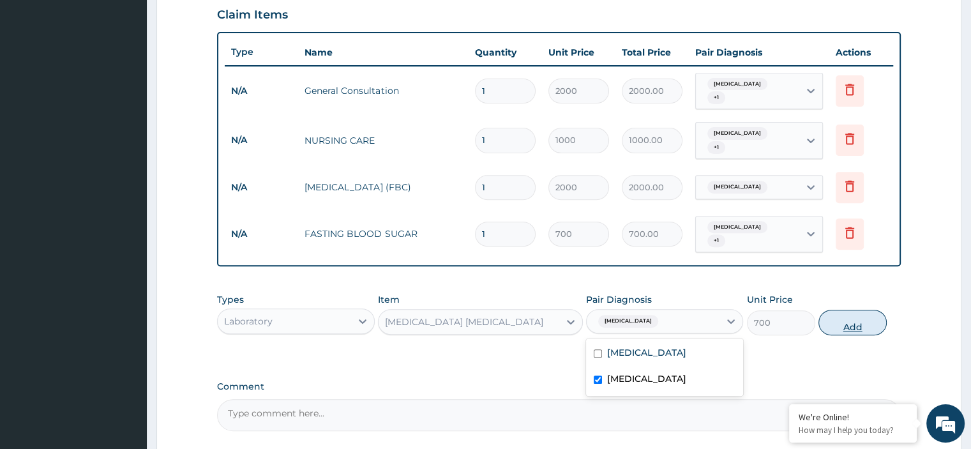
click at [825, 319] on button "Add" at bounding box center [852, 323] width 68 height 26
type input "0"
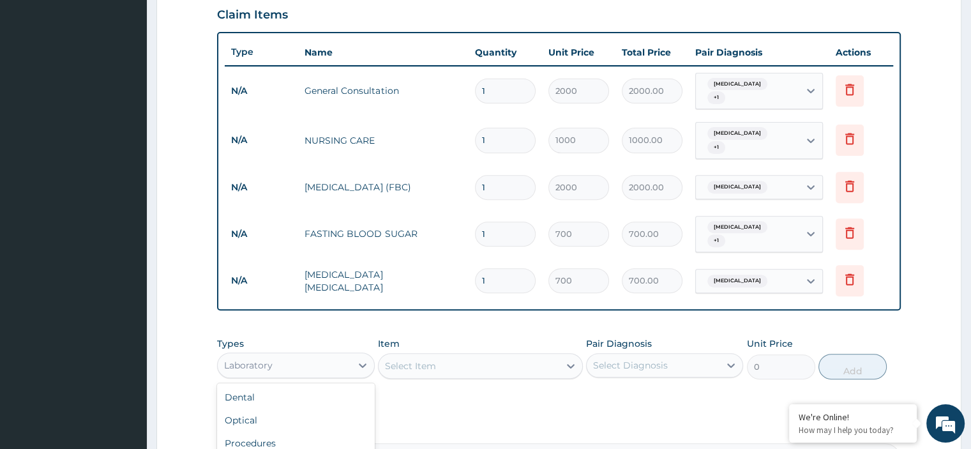
click at [320, 359] on div "Laboratory" at bounding box center [284, 365] width 133 height 20
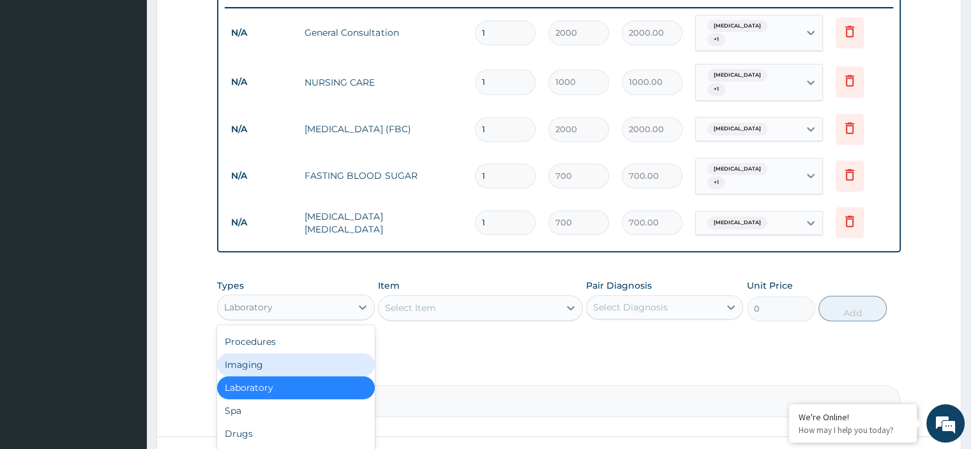
scroll to position [571, 0]
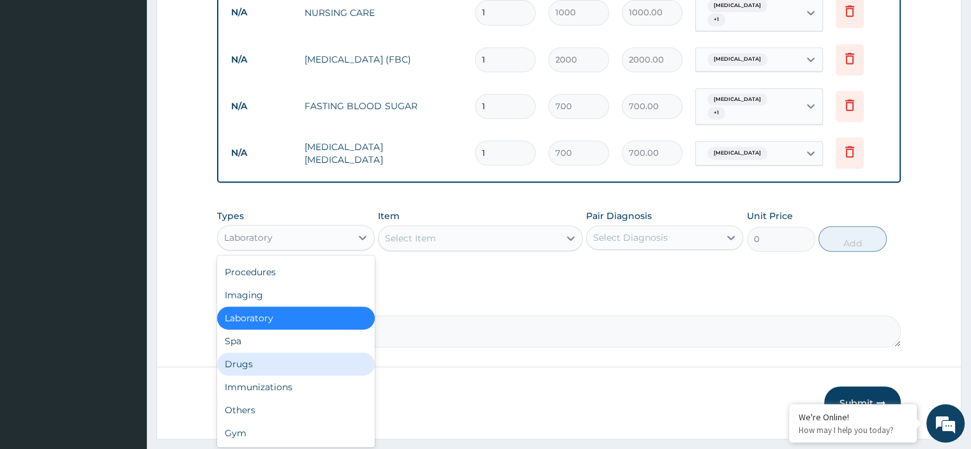
click at [250, 362] on div "Drugs" at bounding box center [295, 363] width 157 height 23
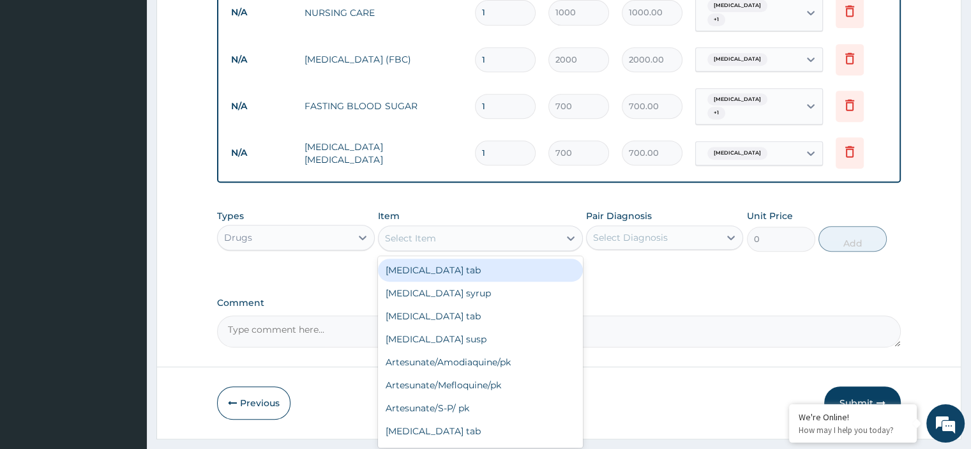
click at [462, 237] on div "Select Item" at bounding box center [469, 238] width 181 height 20
type input "PARA"
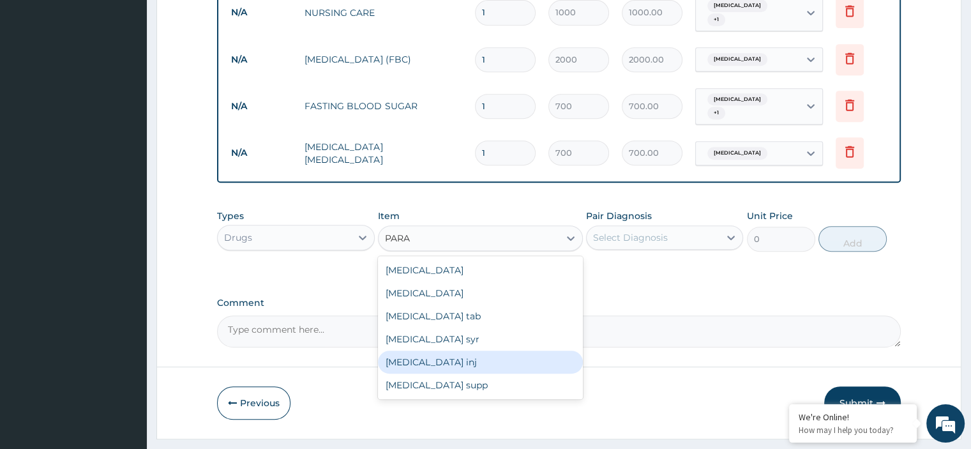
click at [458, 358] on div "Paracetamol inj" at bounding box center [480, 361] width 205 height 23
type input "145"
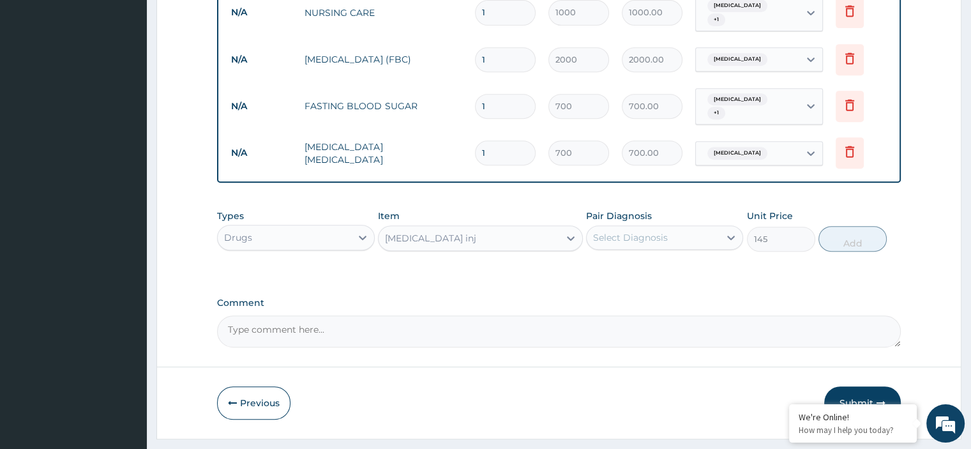
click at [619, 234] on div "Select Diagnosis" at bounding box center [630, 237] width 75 height 13
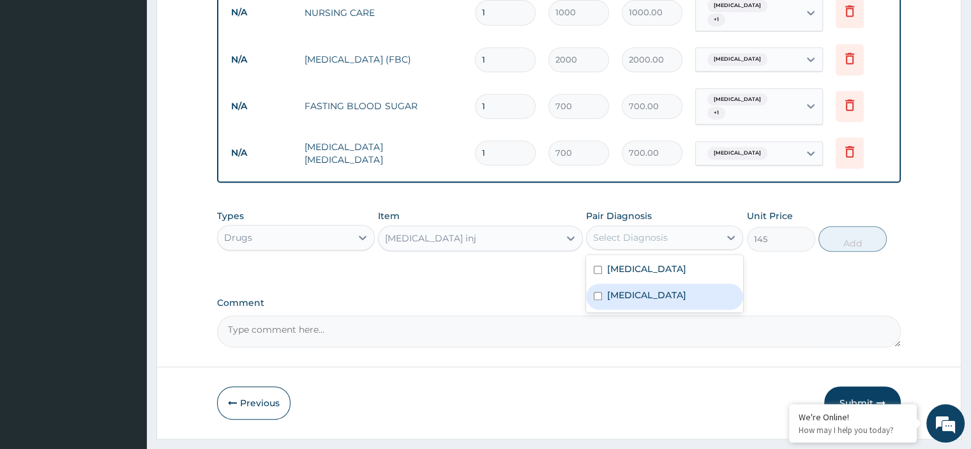
click at [638, 289] on label "Malaria" at bounding box center [646, 295] width 79 height 13
checkbox input "true"
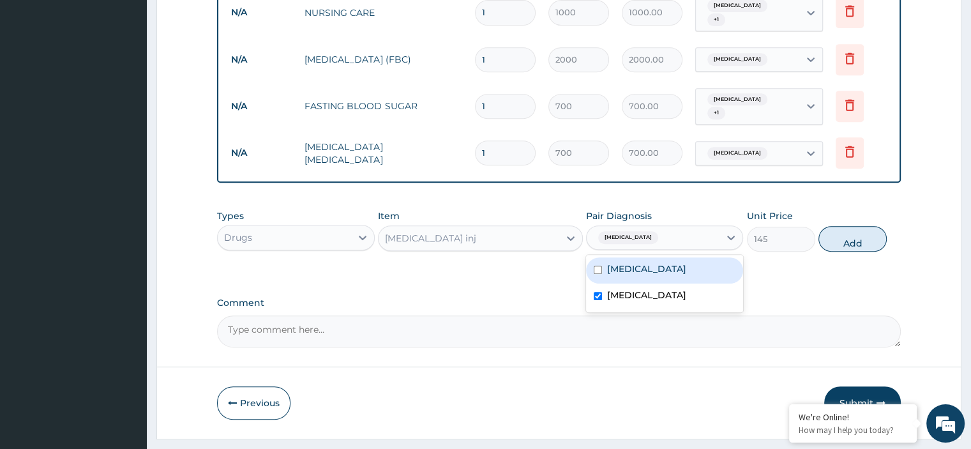
click at [638, 268] on label "Upper respiratory infection" at bounding box center [646, 268] width 79 height 13
checkbox input "true"
click at [839, 237] on button "Add" at bounding box center [852, 239] width 68 height 26
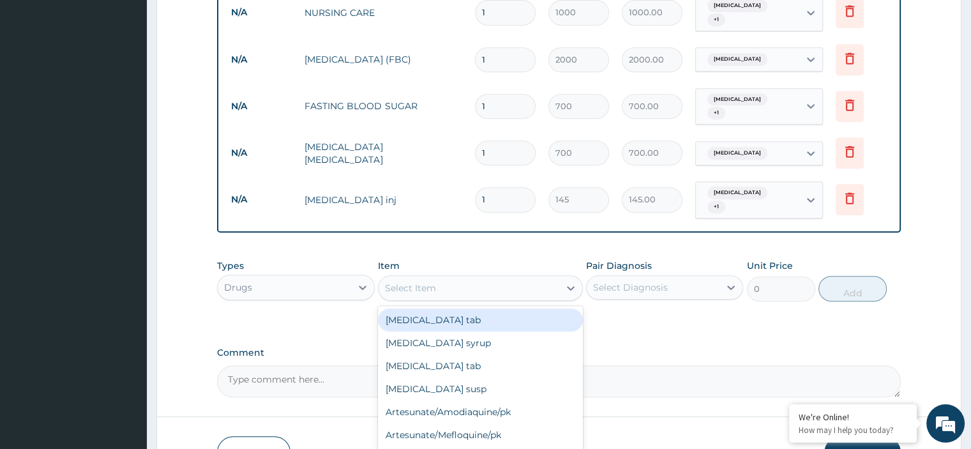
click at [462, 280] on div "Select Item" at bounding box center [469, 288] width 181 height 20
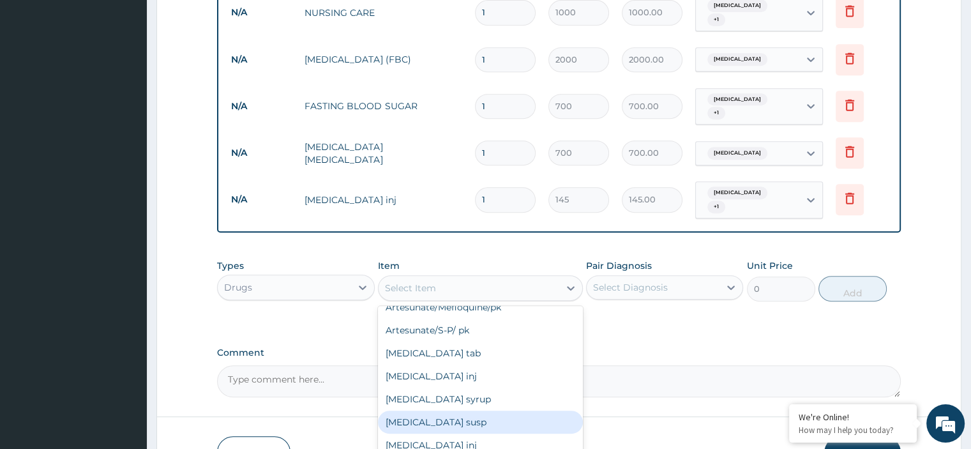
scroll to position [192, 0]
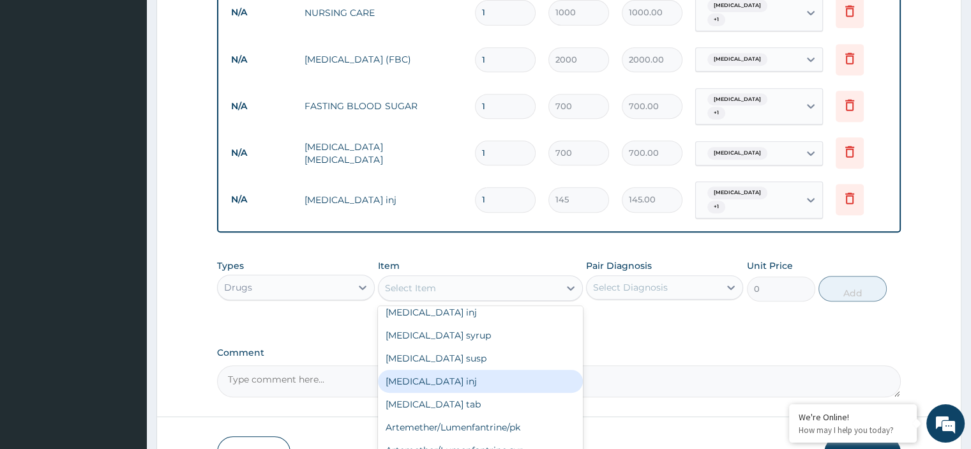
click at [478, 376] on div "Dihydroartemisinin inj" at bounding box center [480, 381] width 205 height 23
type input "440"
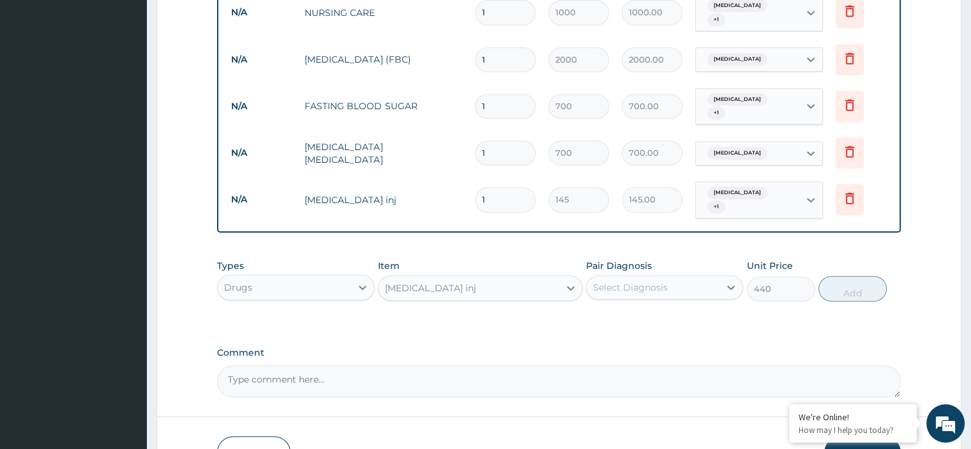
click at [671, 277] on div "Select Diagnosis" at bounding box center [653, 287] width 133 height 20
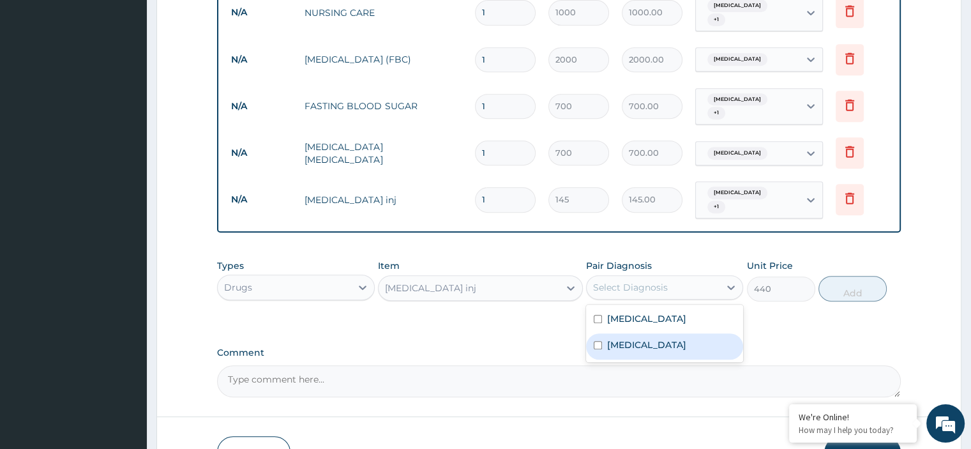
click at [645, 349] on div "Malaria" at bounding box center [664, 346] width 157 height 26
checkbox input "true"
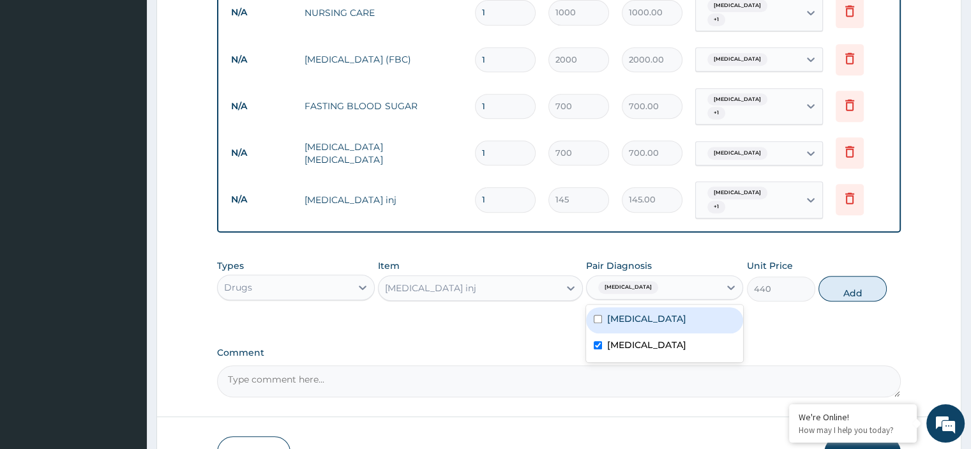
click at [838, 287] on button "Add" at bounding box center [852, 289] width 68 height 26
type input "0"
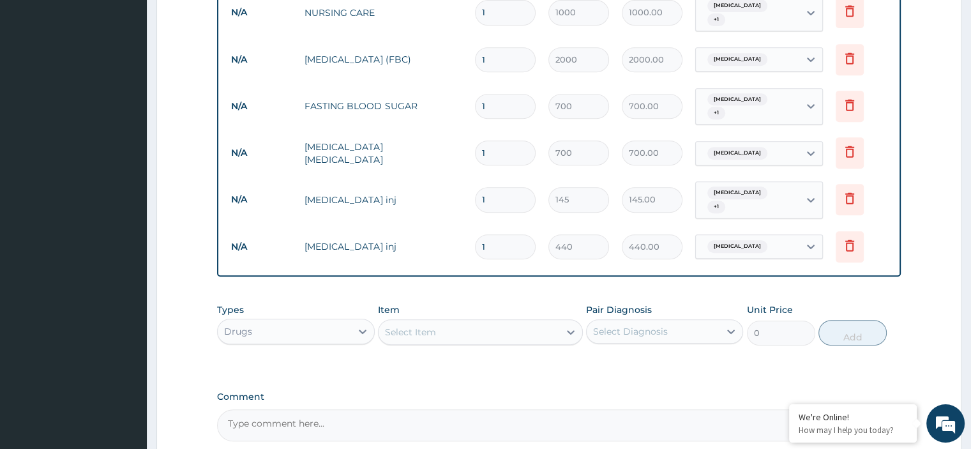
drag, startPoint x: 488, startPoint y: 236, endPoint x: 443, endPoint y: 223, distance: 46.5
click at [444, 229] on tr "N/A Dihydroartemisinin inj 1 440 440.00 Malaria Delete" at bounding box center [559, 247] width 668 height 44
type input "2"
type input "880.00"
type input "2"
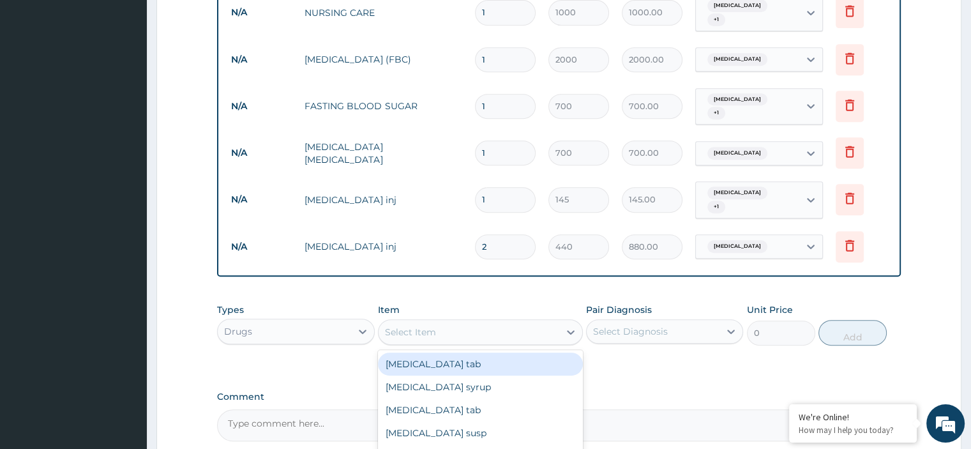
click at [469, 331] on div "Select Item" at bounding box center [469, 332] width 181 height 20
type input "PARAC"
click at [537, 352] on div "Paracetamol tab" at bounding box center [480, 363] width 205 height 23
type input "10"
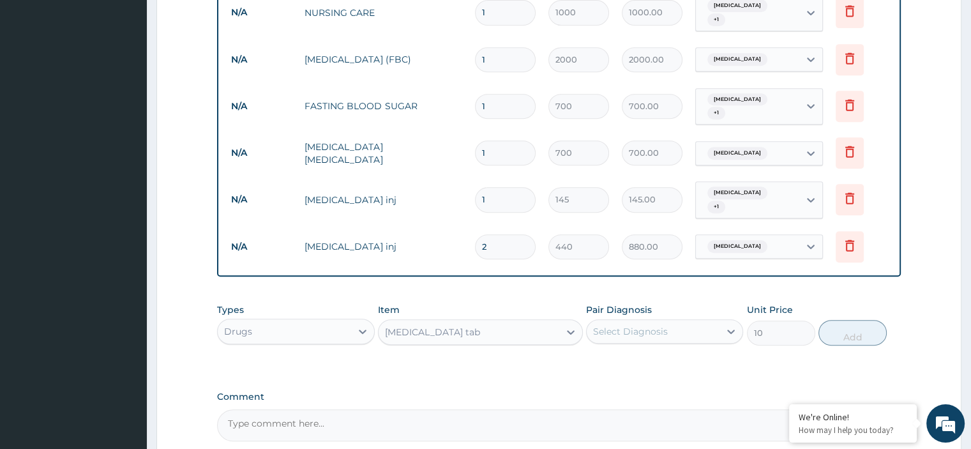
click at [622, 325] on div "Select Diagnosis" at bounding box center [630, 331] width 75 height 13
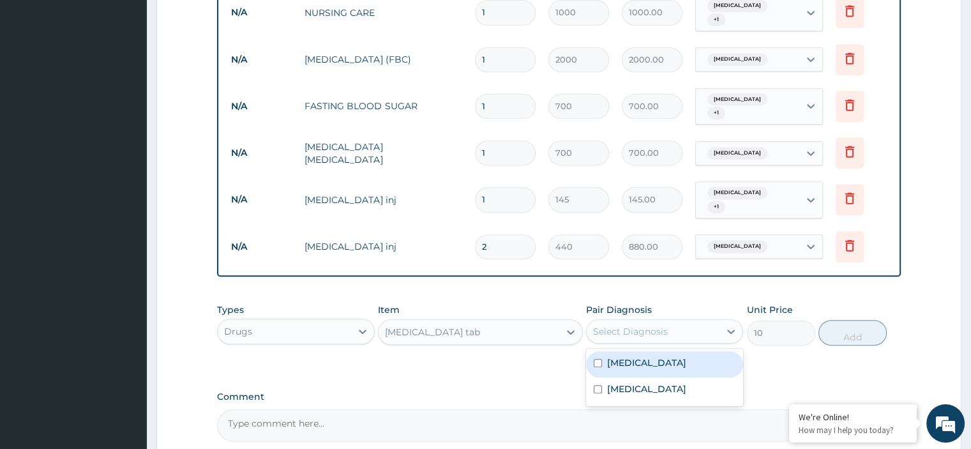
click at [638, 356] on label "Upper respiratory infection" at bounding box center [646, 362] width 79 height 13
checkbox input "true"
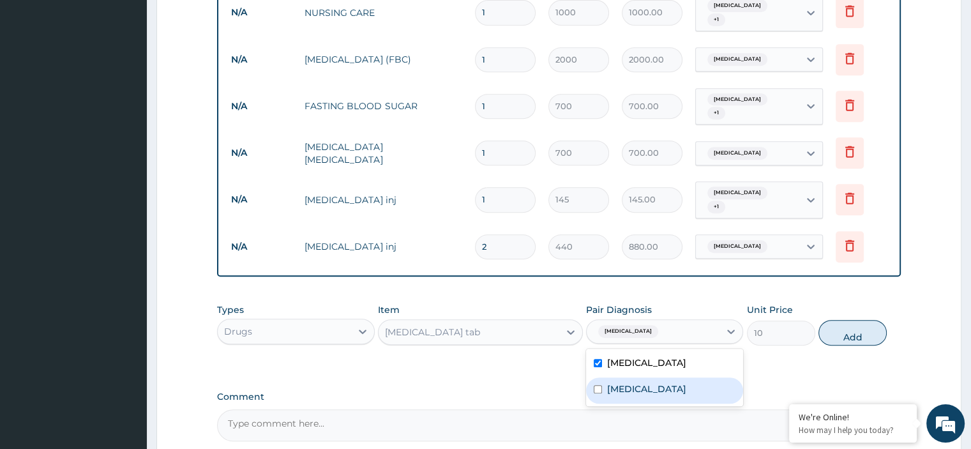
click at [630, 395] on div "Upper respiratory infection Malaria" at bounding box center [664, 377] width 157 height 57
click at [648, 384] on div "Malaria" at bounding box center [664, 390] width 157 height 26
checkbox input "true"
click at [845, 327] on button "Add" at bounding box center [852, 333] width 68 height 26
type input "0"
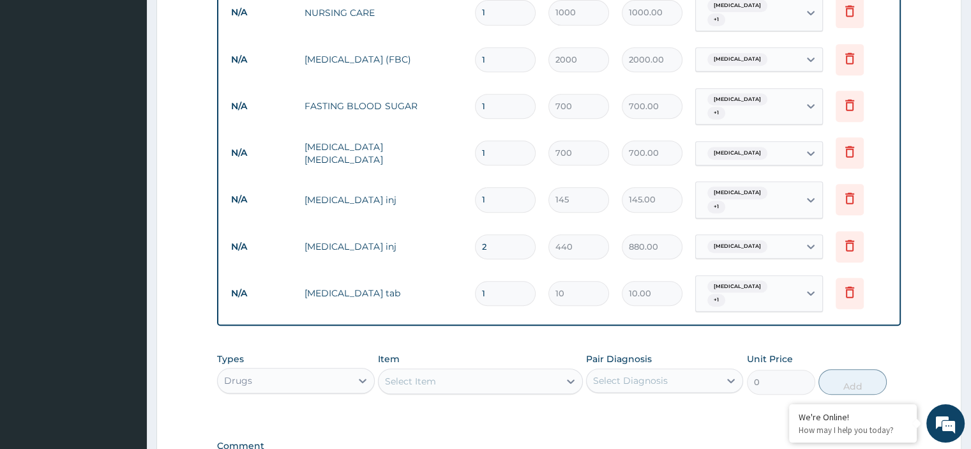
click at [484, 377] on div "Select Item" at bounding box center [469, 381] width 181 height 20
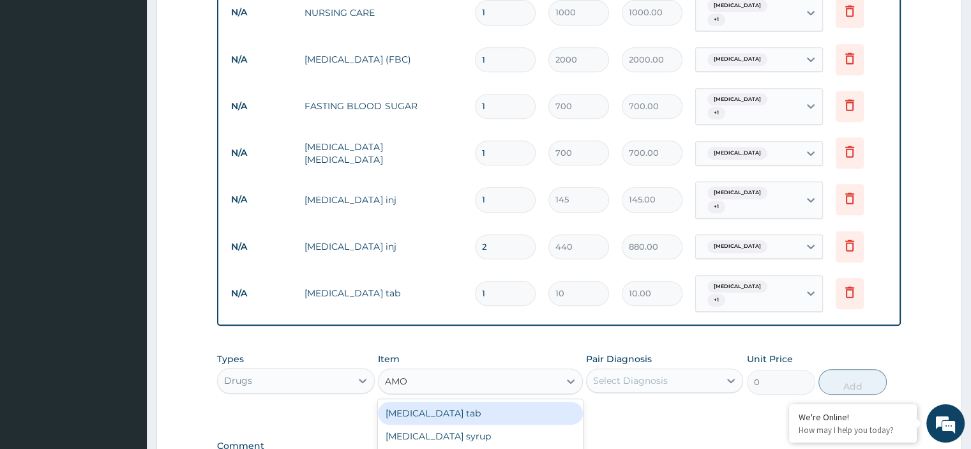
type input "AMOX"
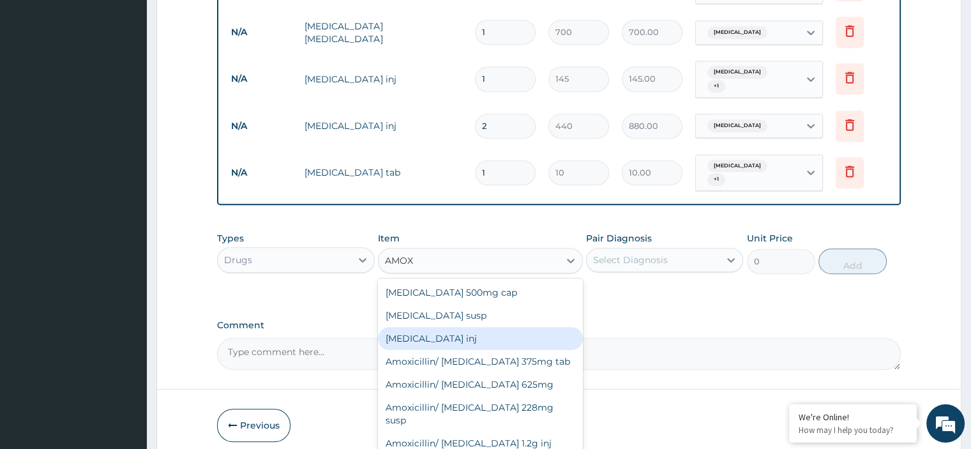
scroll to position [698, 0]
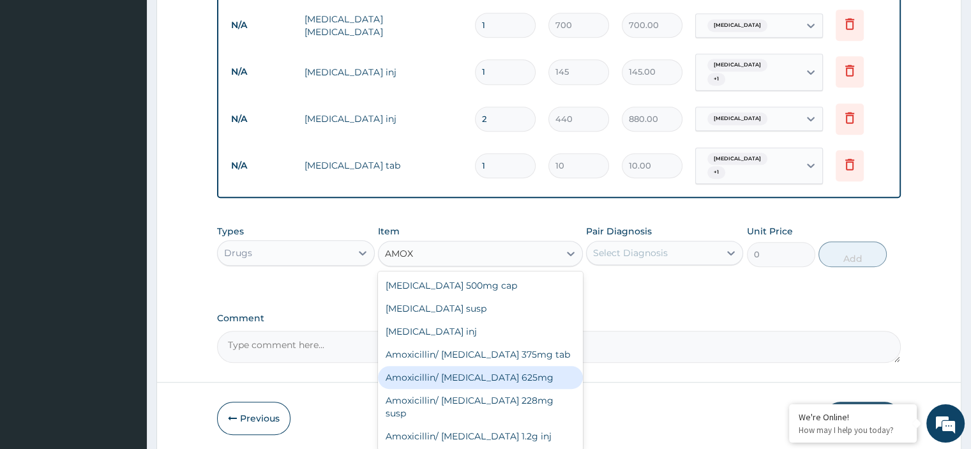
click at [503, 374] on div "Amoxicillin/ Clavulanic acid 625mg" at bounding box center [480, 377] width 205 height 23
type input "340"
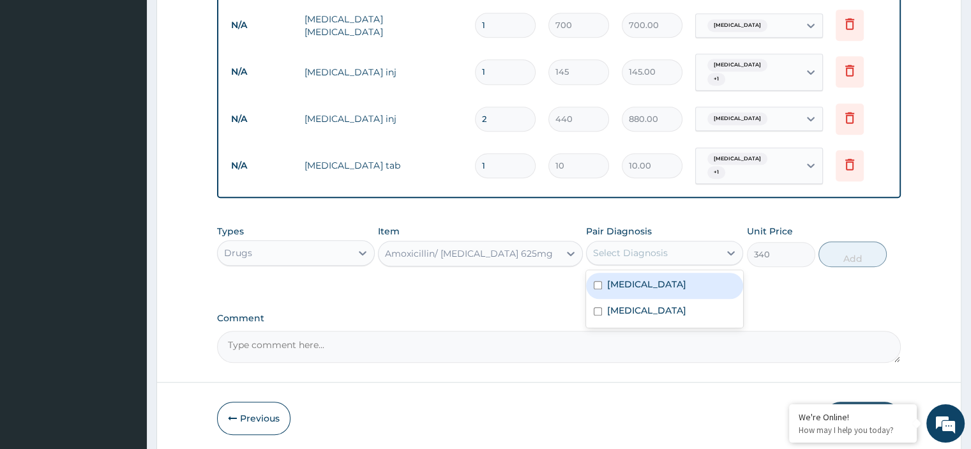
click at [663, 249] on div "Select Diagnosis" at bounding box center [630, 252] width 75 height 13
click at [651, 278] on label "Upper respiratory infection" at bounding box center [646, 284] width 79 height 13
checkbox input "true"
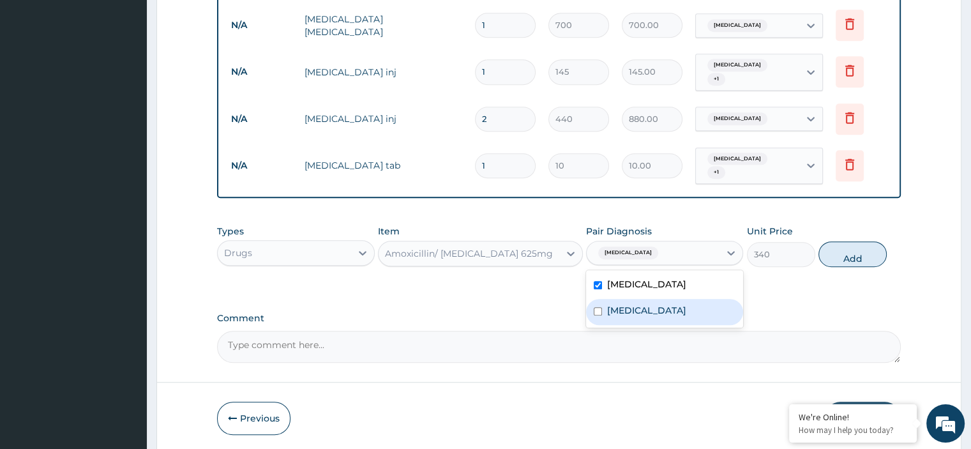
click at [639, 308] on div "Malaria" at bounding box center [664, 312] width 157 height 26
checkbox input "true"
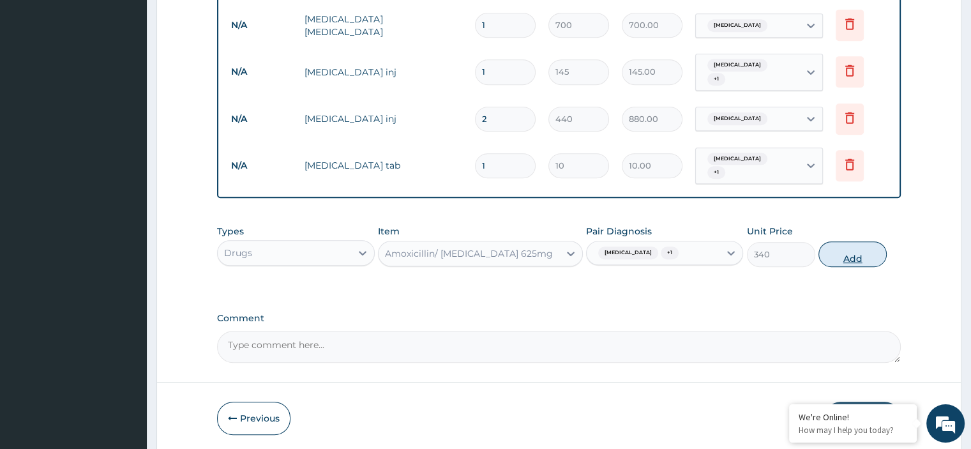
click at [845, 252] on button "Add" at bounding box center [852, 254] width 68 height 26
type input "0"
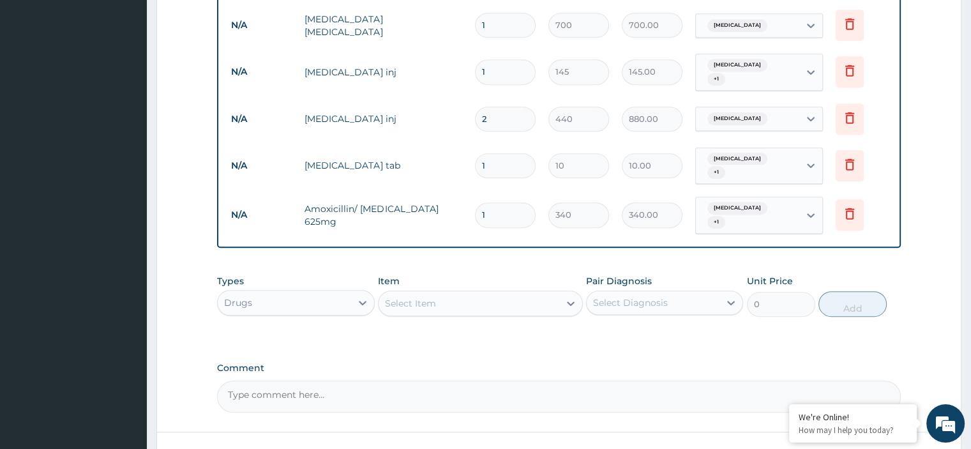
drag, startPoint x: 495, startPoint y: 211, endPoint x: 470, endPoint y: 211, distance: 24.9
click at [470, 211] on td "1" at bounding box center [505, 215] width 73 height 38
type input "4"
type input "1360.00"
type input "0.00"
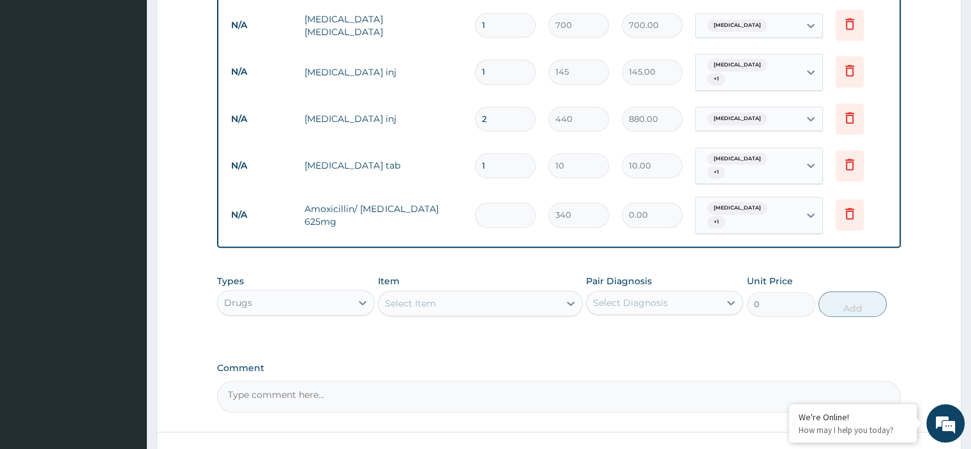
type input "1"
type input "340.00"
type input "14"
type input "4760.00"
type input "14"
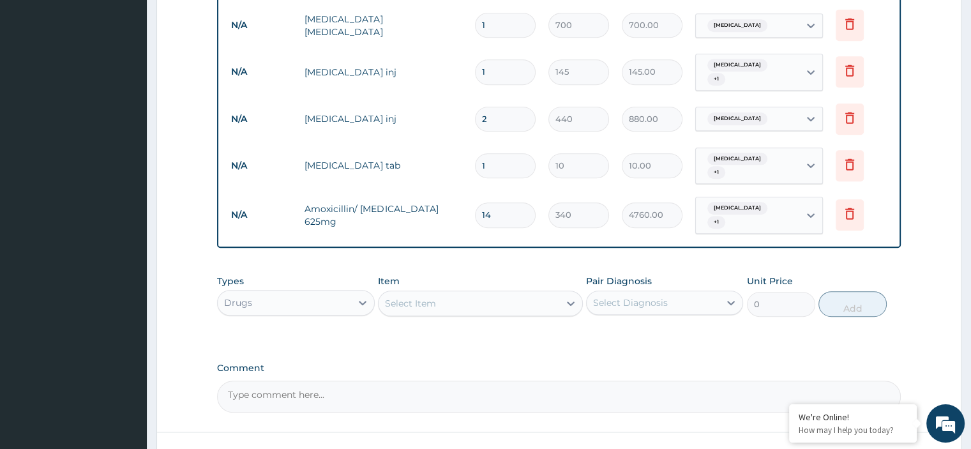
click at [421, 299] on div "Select Item" at bounding box center [410, 303] width 51 height 13
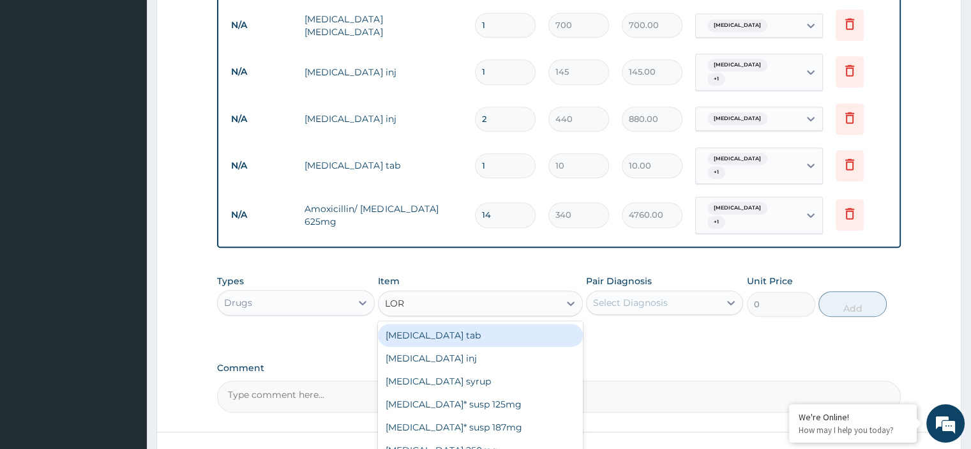
type input "LORA"
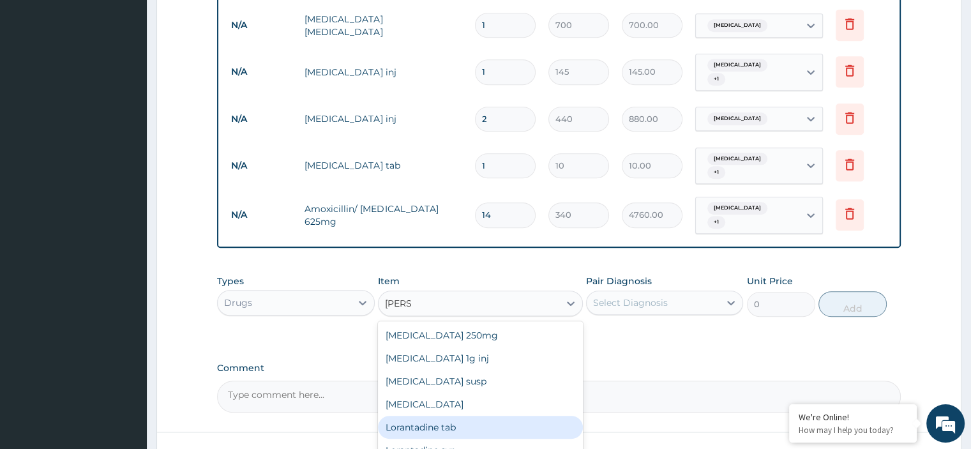
click at [433, 419] on div "Lorantadine tab" at bounding box center [480, 427] width 205 height 23
type input "44"
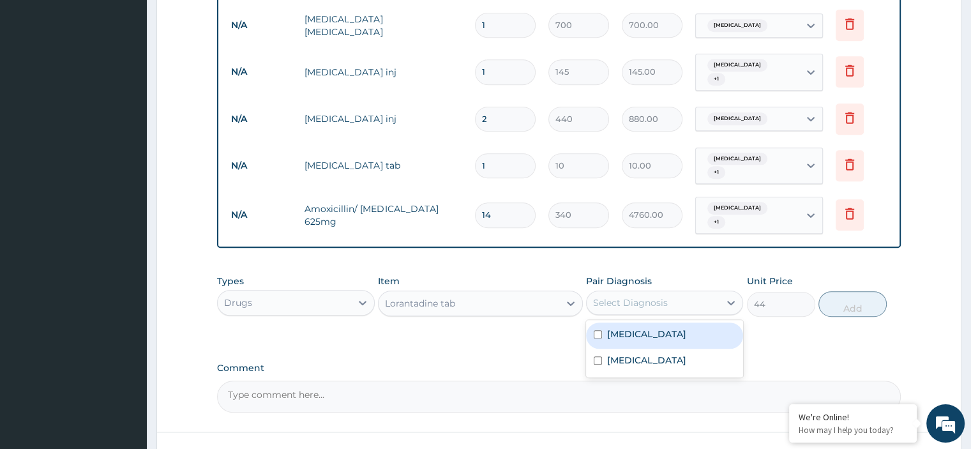
click at [639, 296] on div "Select Diagnosis" at bounding box center [630, 302] width 75 height 13
click at [646, 327] on label "Upper respiratory infection" at bounding box center [646, 333] width 79 height 13
checkbox input "true"
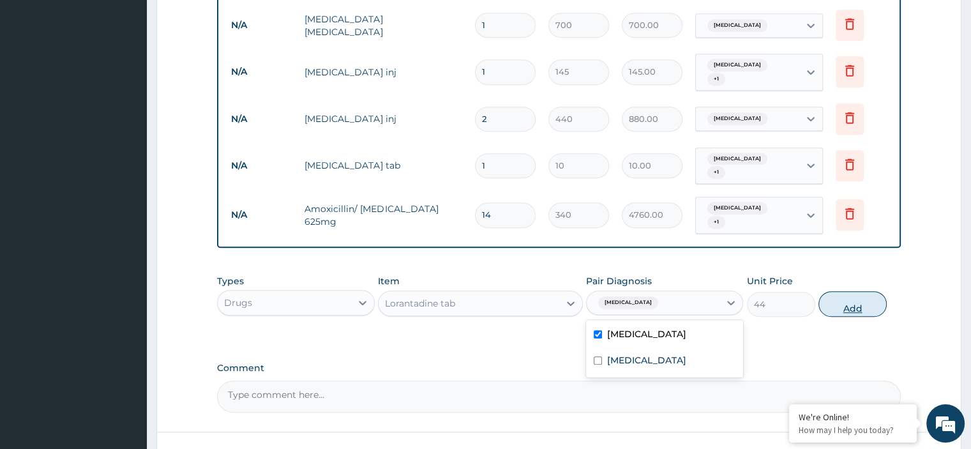
click at [845, 299] on button "Add" at bounding box center [852, 304] width 68 height 26
type input "0"
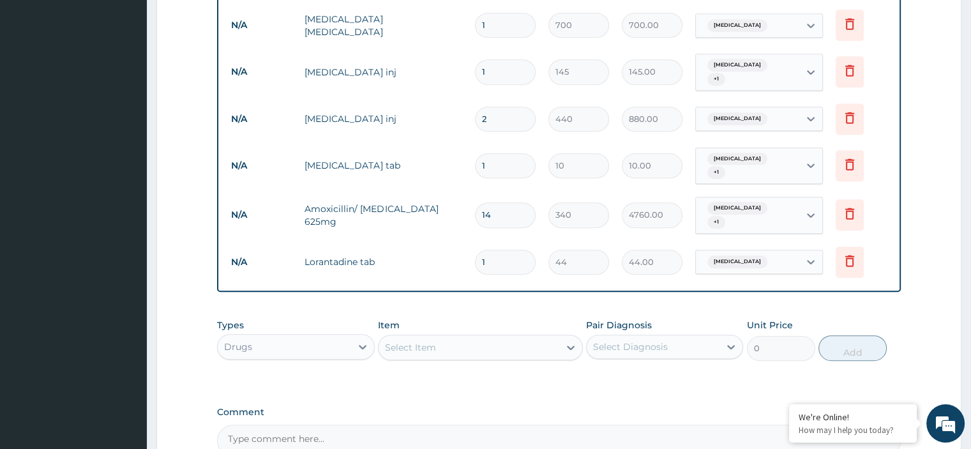
type input "10"
type input "440.00"
type input "10"
click at [416, 341] on div "Select Item" at bounding box center [410, 347] width 51 height 13
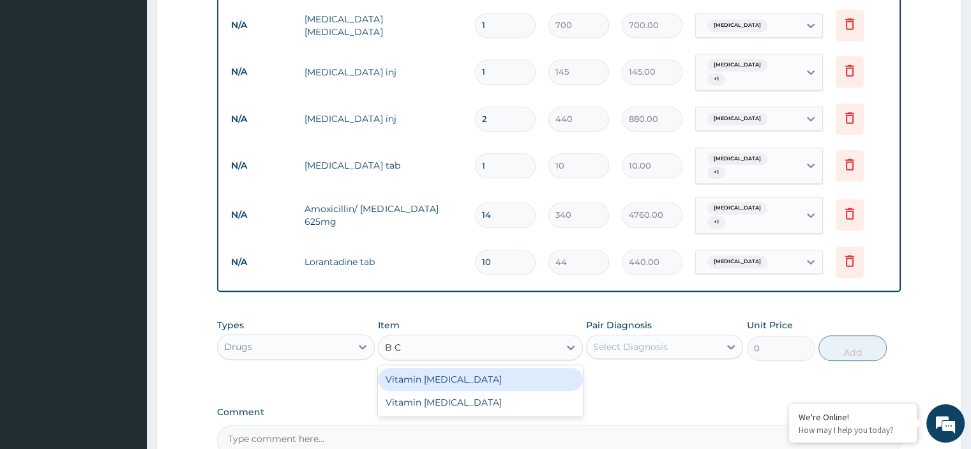
type input "B CO"
click at [438, 368] on div "Vitamin B complex" at bounding box center [480, 379] width 205 height 23
type input "10"
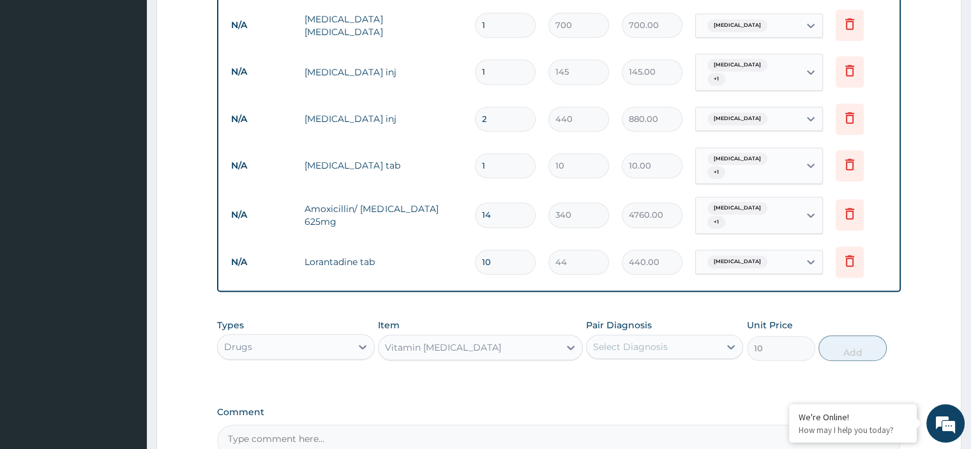
click at [674, 336] on div "Select Diagnosis" at bounding box center [653, 346] width 133 height 20
click at [674, 377] on div "Upper respiratory infection" at bounding box center [664, 379] width 157 height 26
click at [651, 380] on div "Upper respiratory infection" at bounding box center [664, 379] width 157 height 26
checkbox input "false"
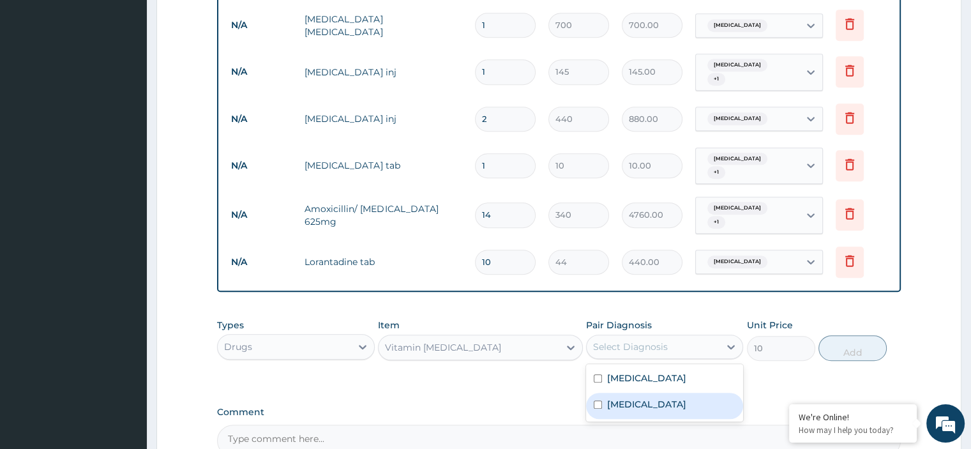
click at [651, 393] on div "Malaria" at bounding box center [664, 406] width 157 height 26
checkbox input "true"
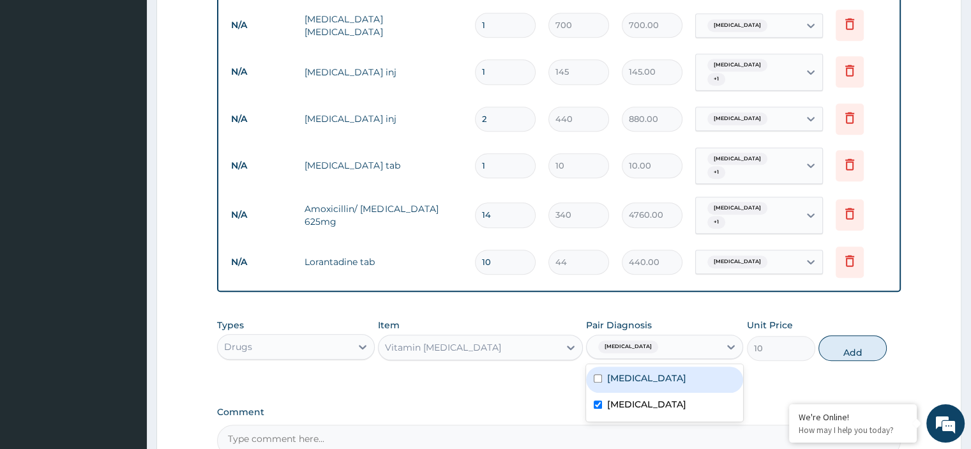
click at [654, 375] on label "Upper respiratory infection" at bounding box center [646, 378] width 79 height 13
checkbox input "true"
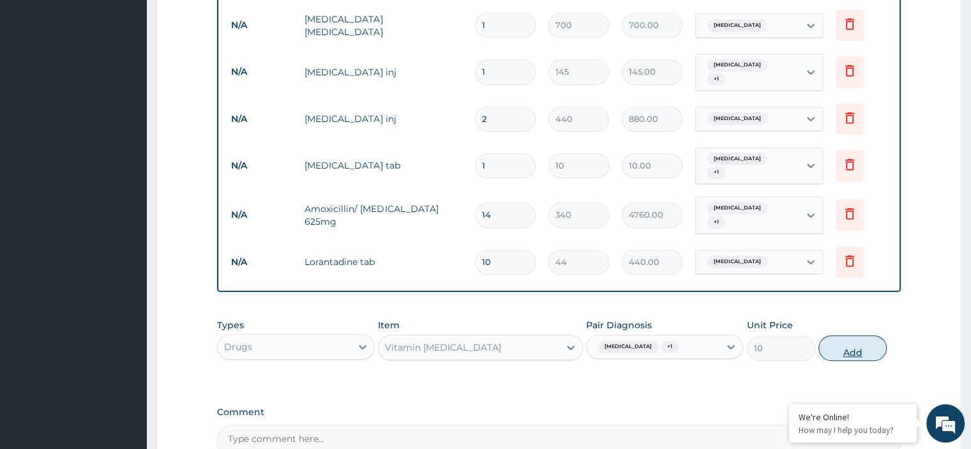
click at [833, 339] on button "Add" at bounding box center [852, 348] width 68 height 26
type input "0"
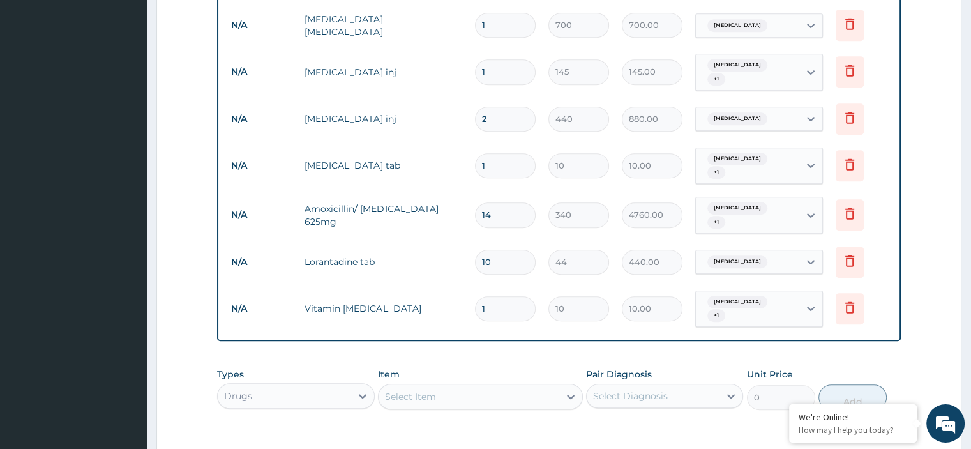
drag, startPoint x: 486, startPoint y: 296, endPoint x: 447, endPoint y: 293, distance: 39.7
click at [447, 293] on tr "N/A Vitamin B complex 1 10 10.00 Malaria + 1 Delete" at bounding box center [559, 309] width 668 height 50
type input "2"
type input "20.00"
type input "20"
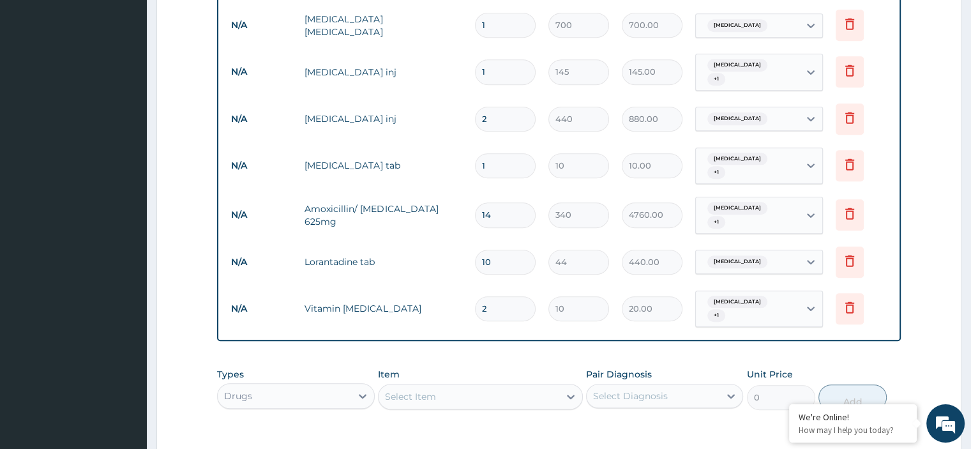
type input "200.00"
type input "20"
drag, startPoint x: 498, startPoint y: 161, endPoint x: 472, endPoint y: 158, distance: 25.7
click at [474, 158] on td "1" at bounding box center [505, 166] width 73 height 38
type input "3"
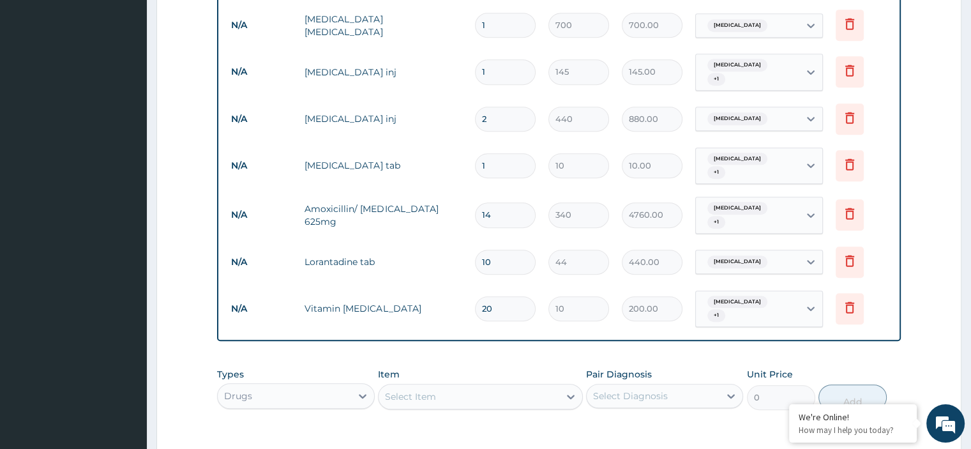
type input "30.00"
type input "30"
type input "300.00"
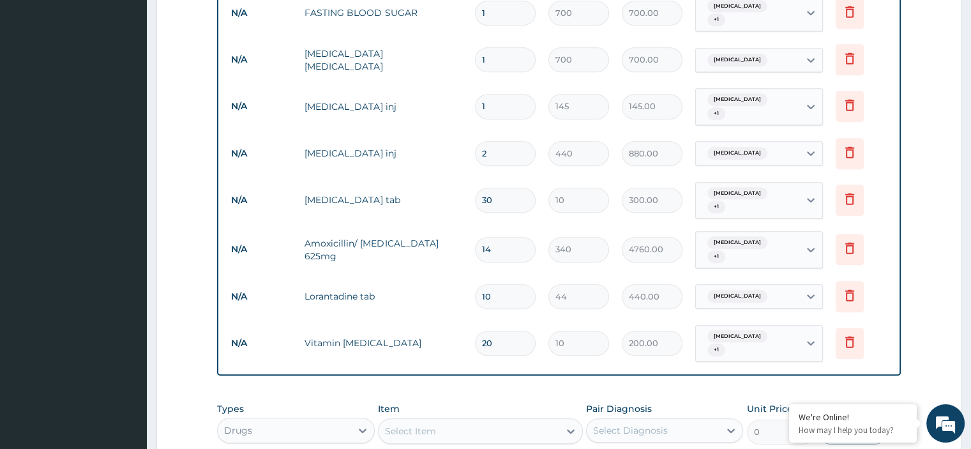
scroll to position [635, 0]
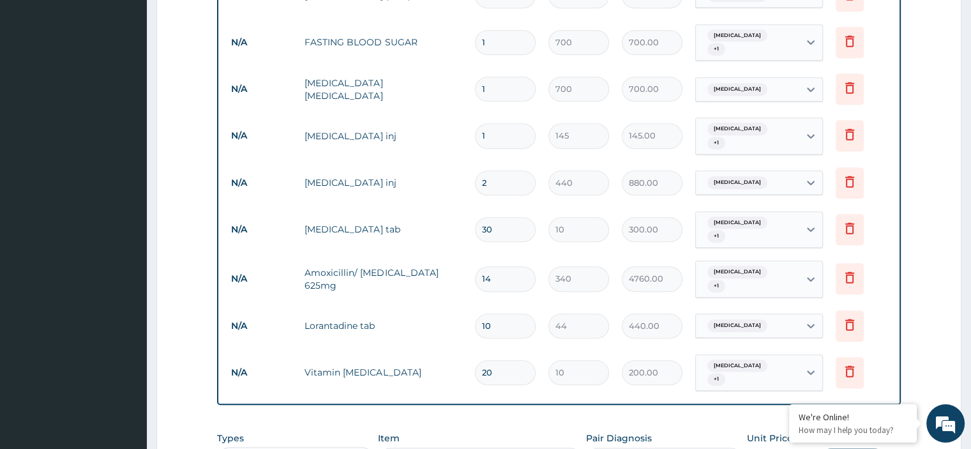
type input "30"
click at [914, 112] on form "Step 2 of 2 PA Code / Prescription Code Enter Code(Secondary Care Only) Encount…" at bounding box center [558, 47] width 805 height 1228
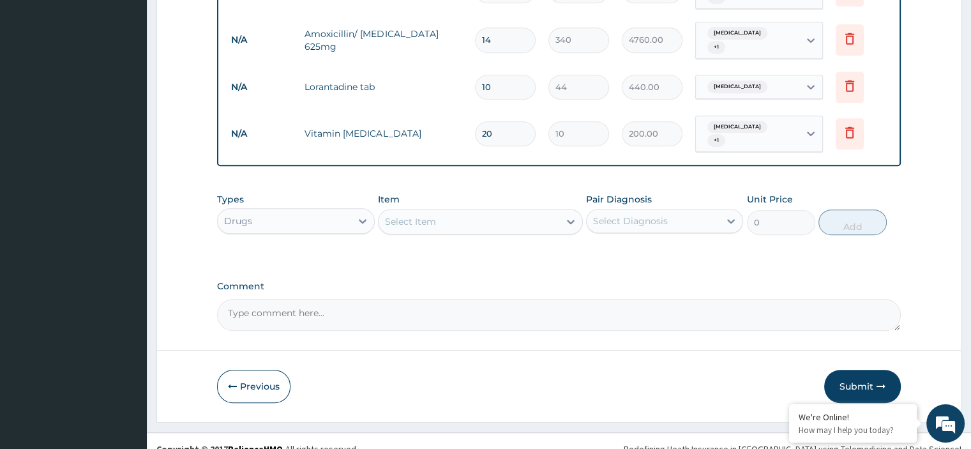
scroll to position [874, 0]
drag, startPoint x: 855, startPoint y: 368, endPoint x: 855, endPoint y: 354, distance: 13.4
click at [855, 369] on button "Submit" at bounding box center [862, 385] width 77 height 33
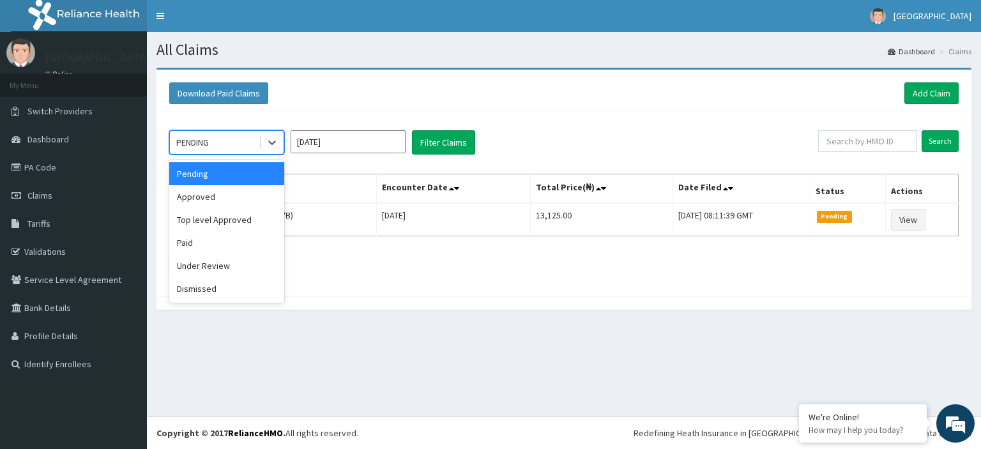
click at [237, 146] on div "PENDING" at bounding box center [214, 142] width 89 height 20
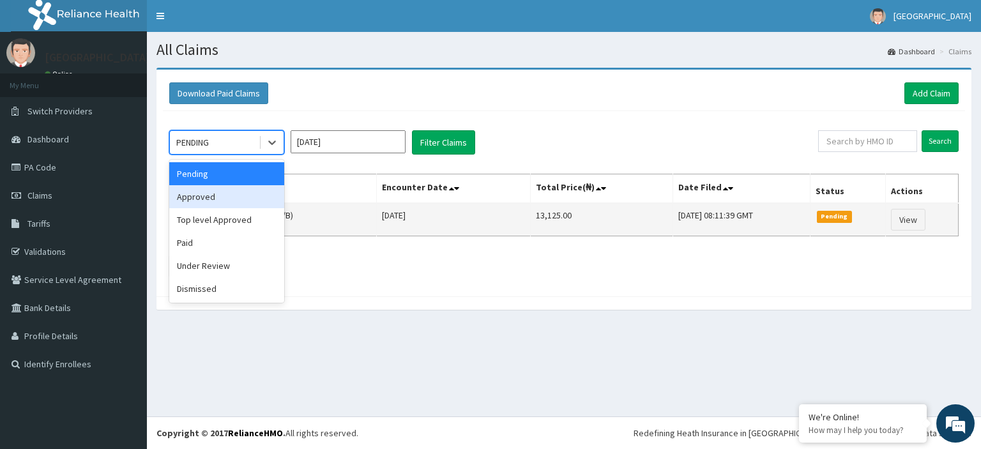
click at [223, 203] on div "Approved" at bounding box center [226, 196] width 115 height 23
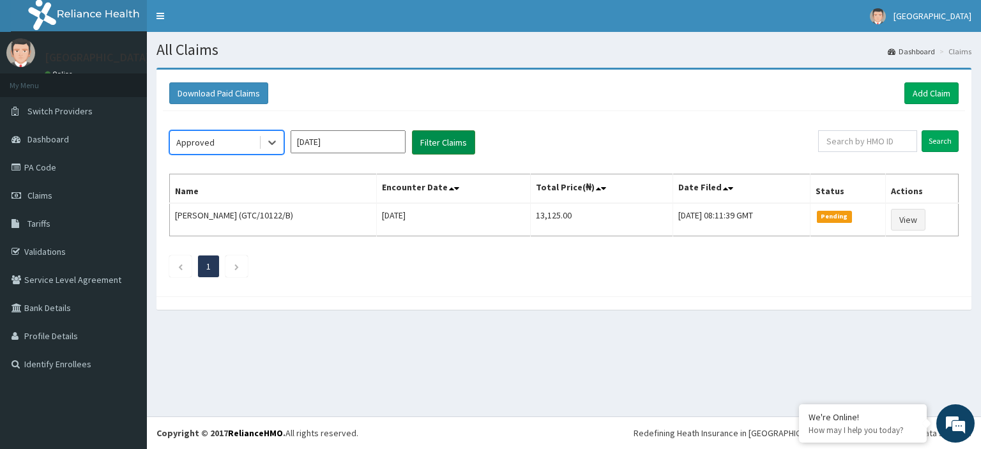
click at [437, 142] on button "Filter Claims" at bounding box center [443, 142] width 63 height 24
